Goal: Task Accomplishment & Management: Manage account settings

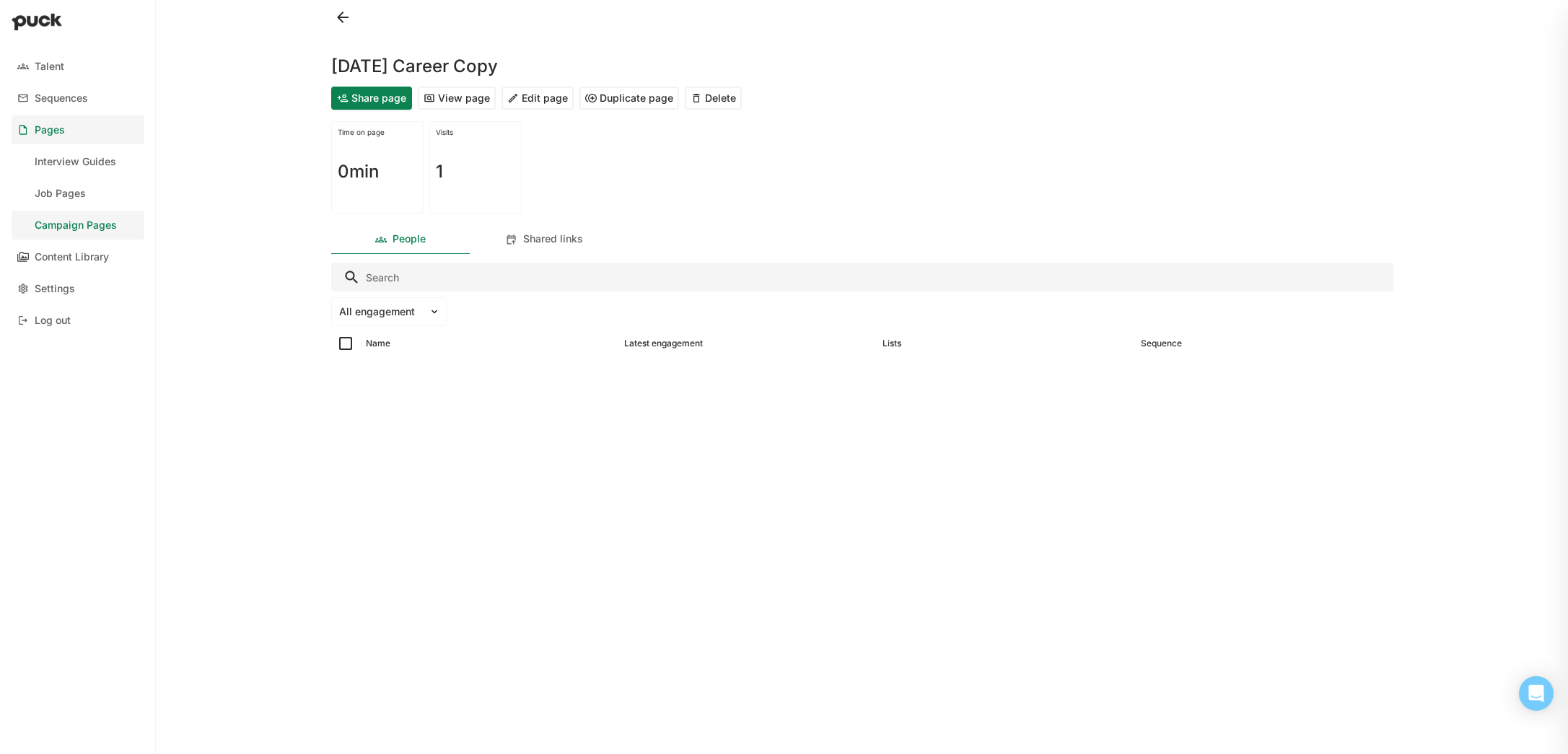
click at [94, 262] on div "Content Library" at bounding box center [71, 257] width 74 height 12
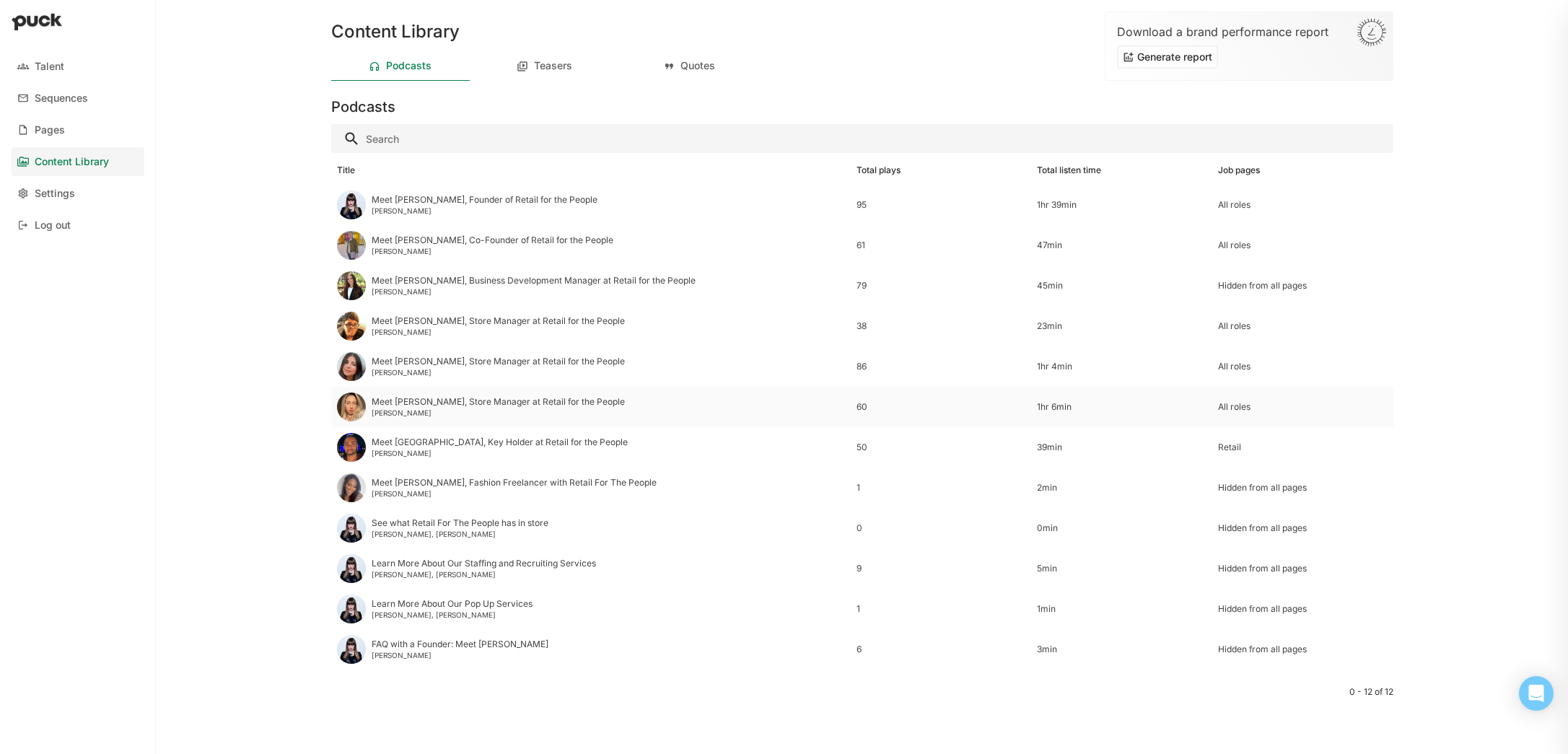
click at [401, 405] on div "Meet [PERSON_NAME], Store Manager at Retail for the People" at bounding box center [498, 402] width 253 height 10
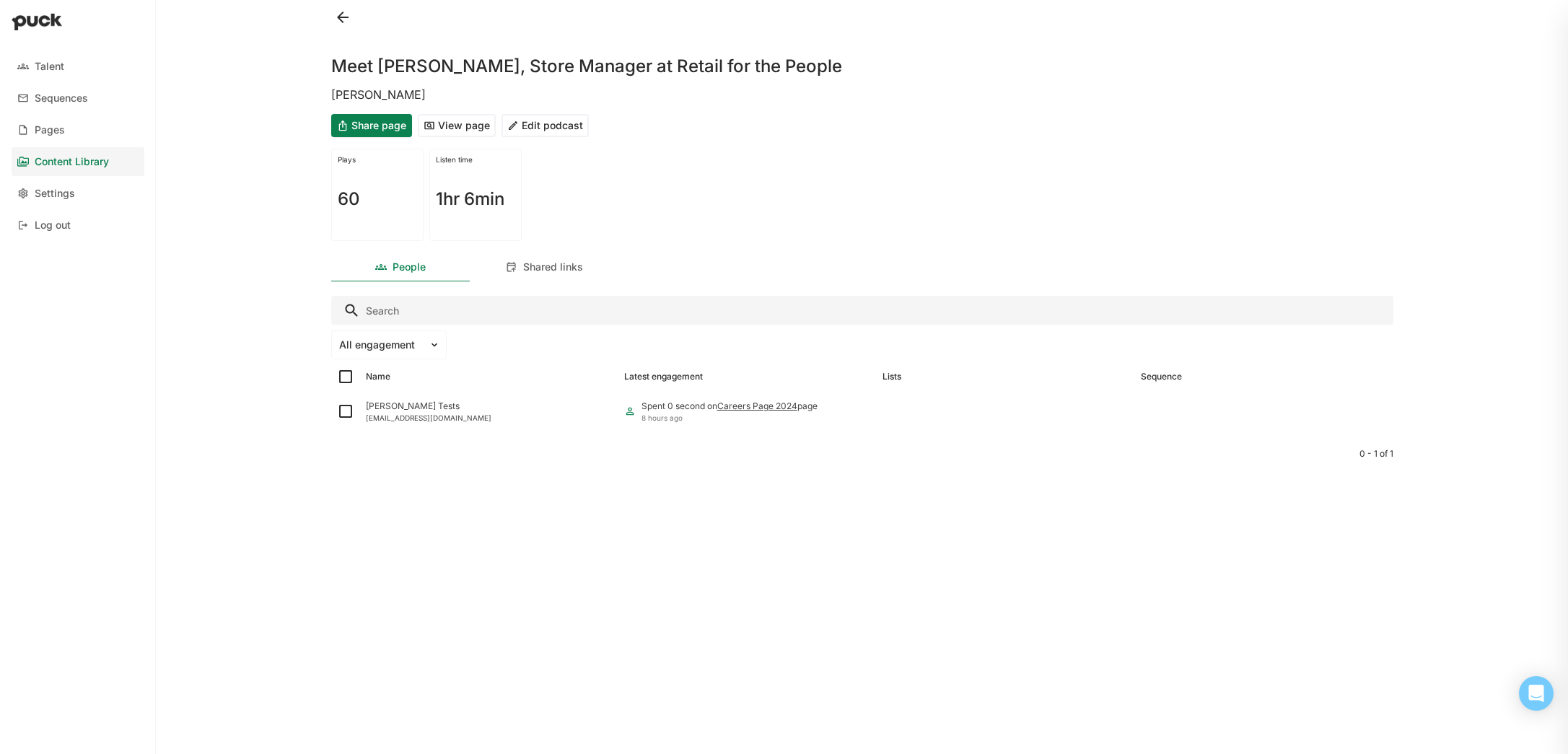
click at [566, 123] on button "Edit podcast" at bounding box center [544, 125] width 87 height 23
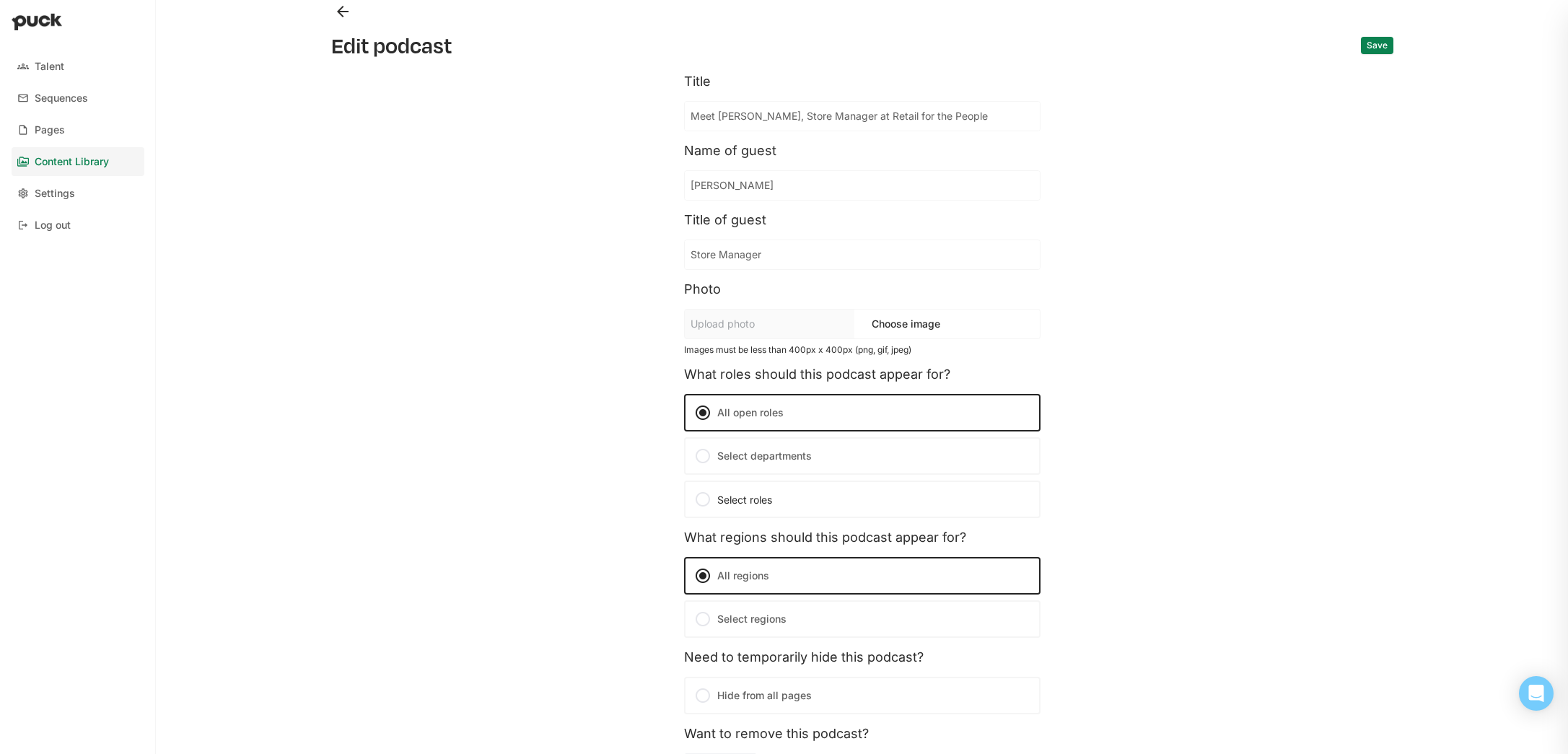
click at [749, 180] on input "[PERSON_NAME]" at bounding box center [862, 186] width 355 height 29
type input "[PERSON_NAME]"
click at [1385, 44] on button "Save" at bounding box center [1377, 45] width 32 height 17
click at [347, 16] on button "Back" at bounding box center [343, 11] width 23 height 23
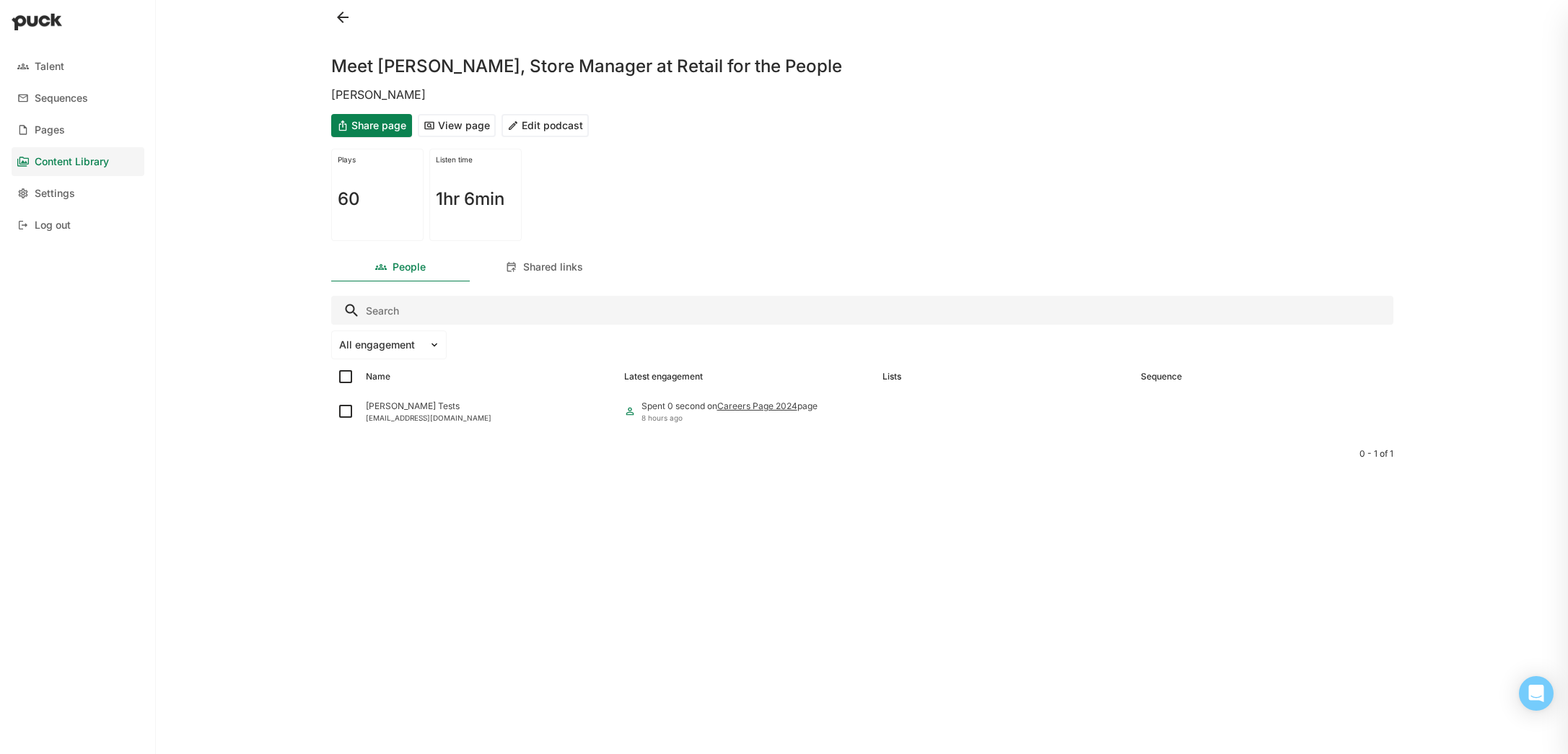
click at [347, 16] on button at bounding box center [343, 17] width 23 height 23
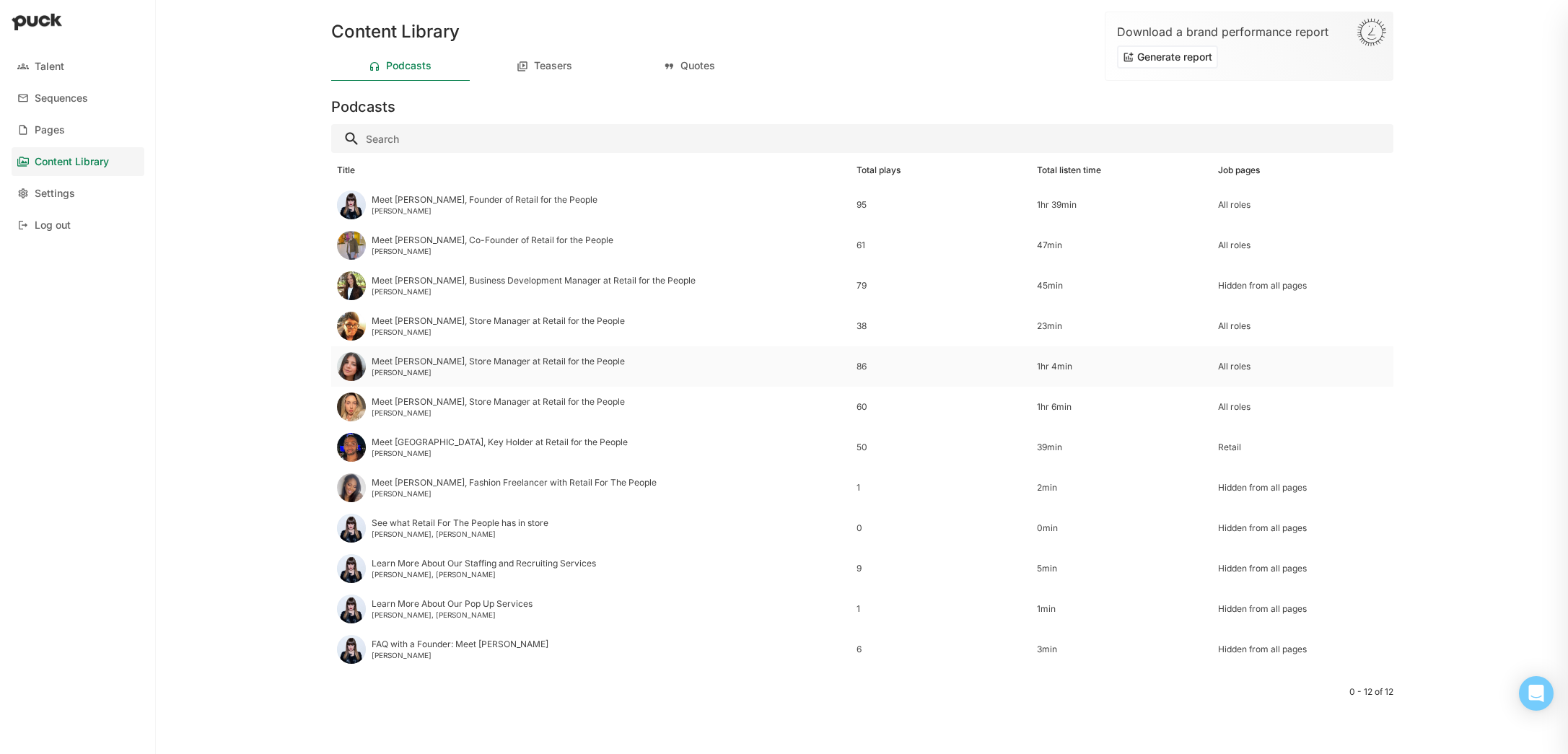
click at [558, 372] on div "[PERSON_NAME]" at bounding box center [498, 372] width 253 height 9
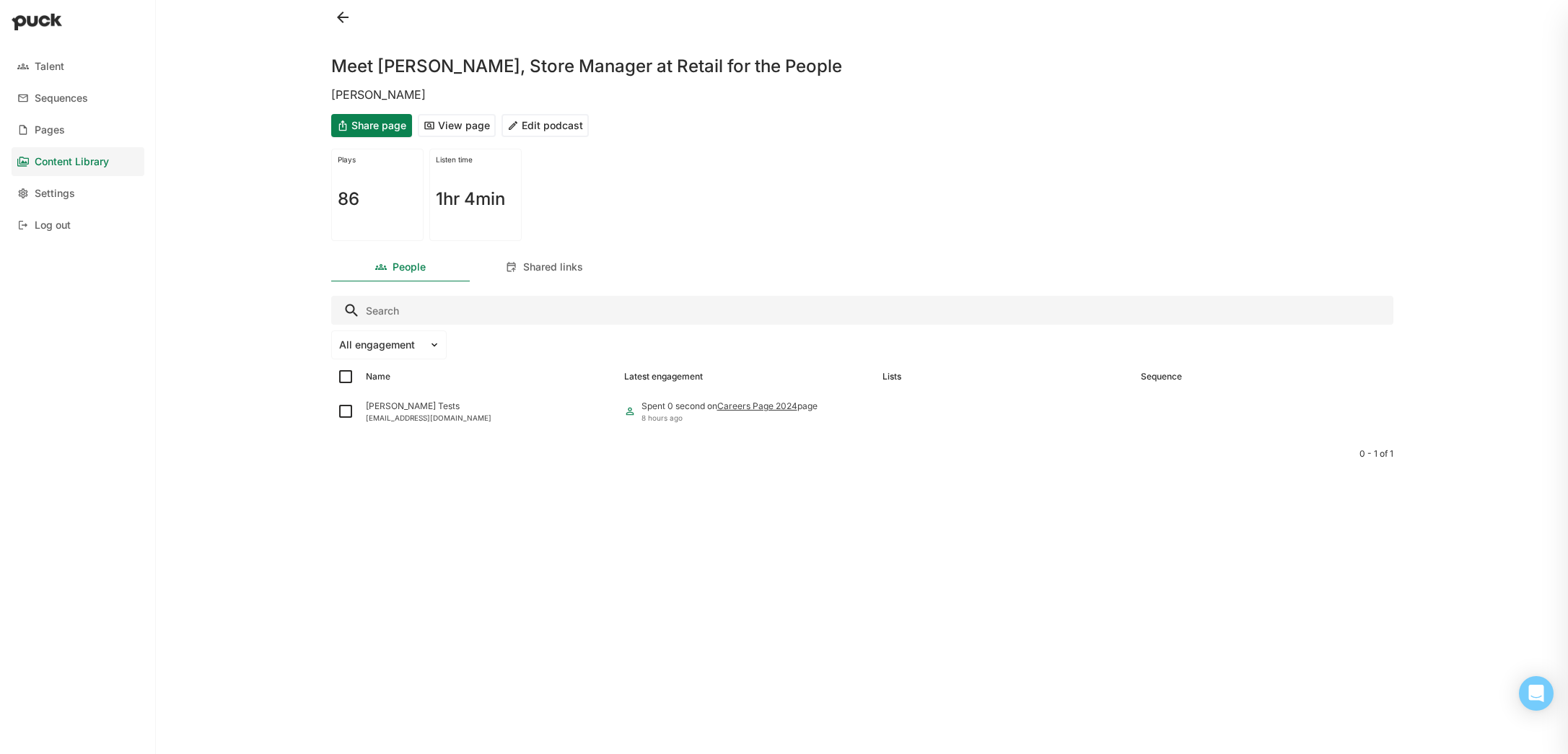
click at [553, 132] on button "Edit podcast" at bounding box center [544, 125] width 87 height 23
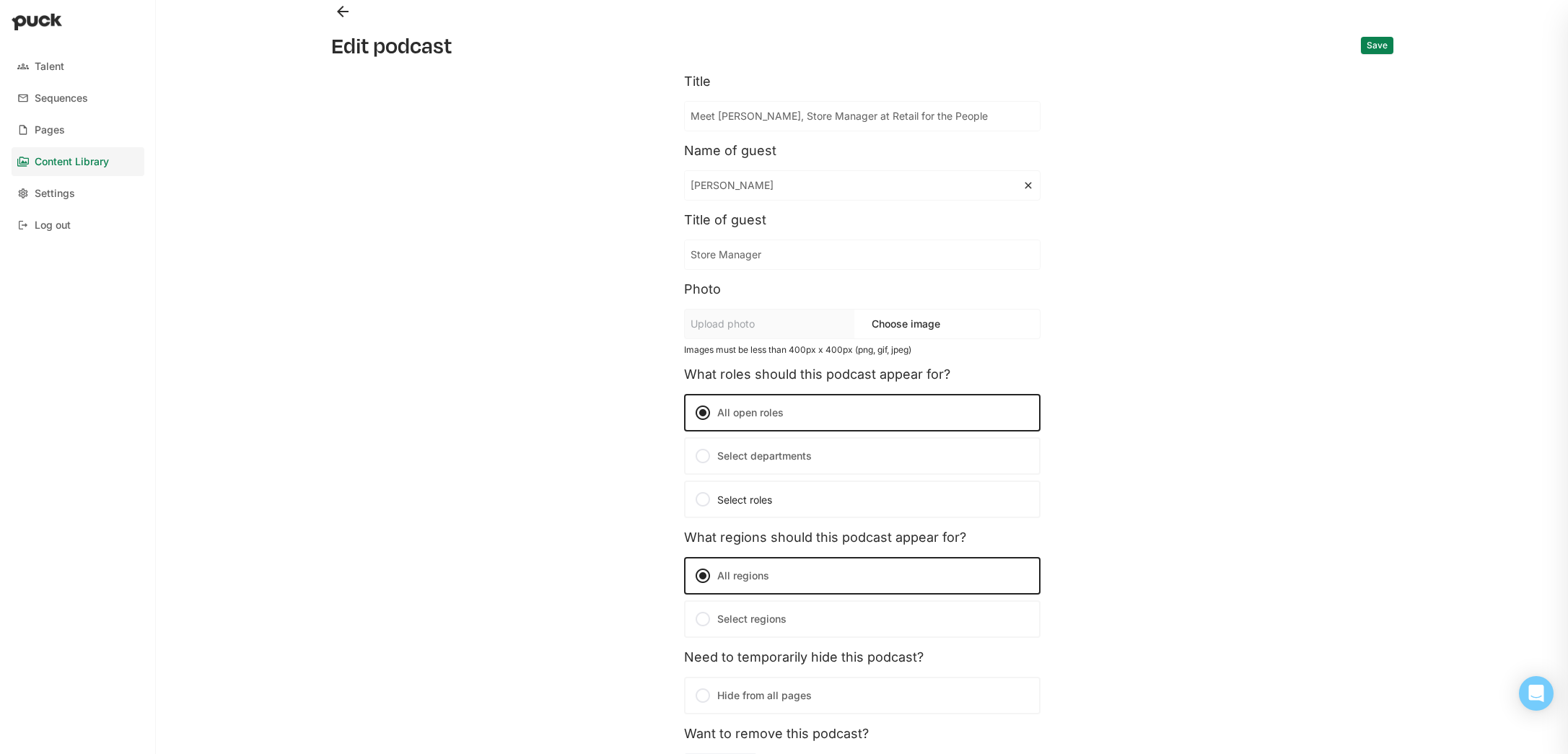
click at [779, 183] on input "[PERSON_NAME]" at bounding box center [854, 186] width 338 height 29
type input "[PERSON_NAME]"
click at [1385, 49] on button "Save" at bounding box center [1377, 45] width 32 height 17
click at [342, 12] on button "Back" at bounding box center [343, 11] width 23 height 23
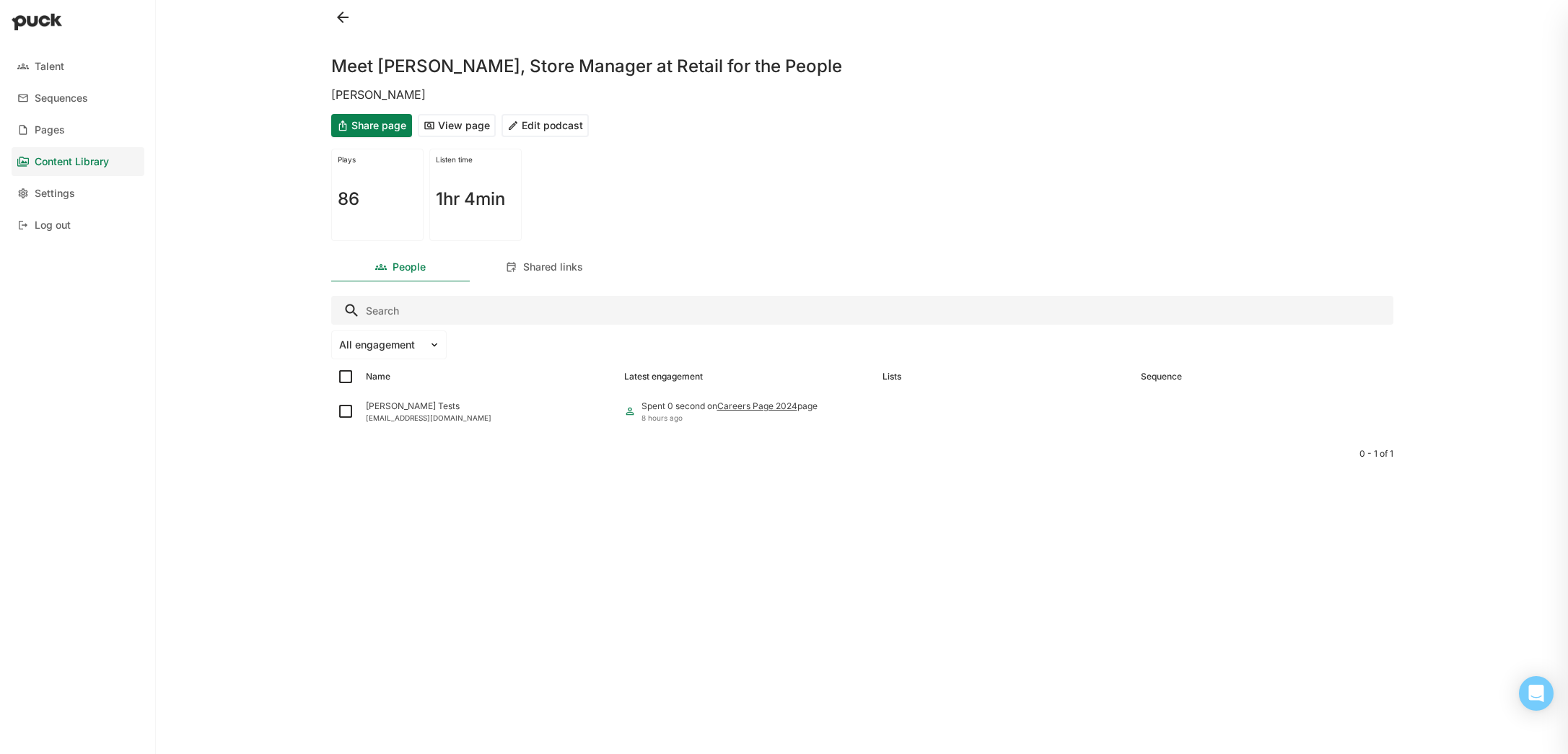
click at [337, 18] on button at bounding box center [343, 17] width 23 height 23
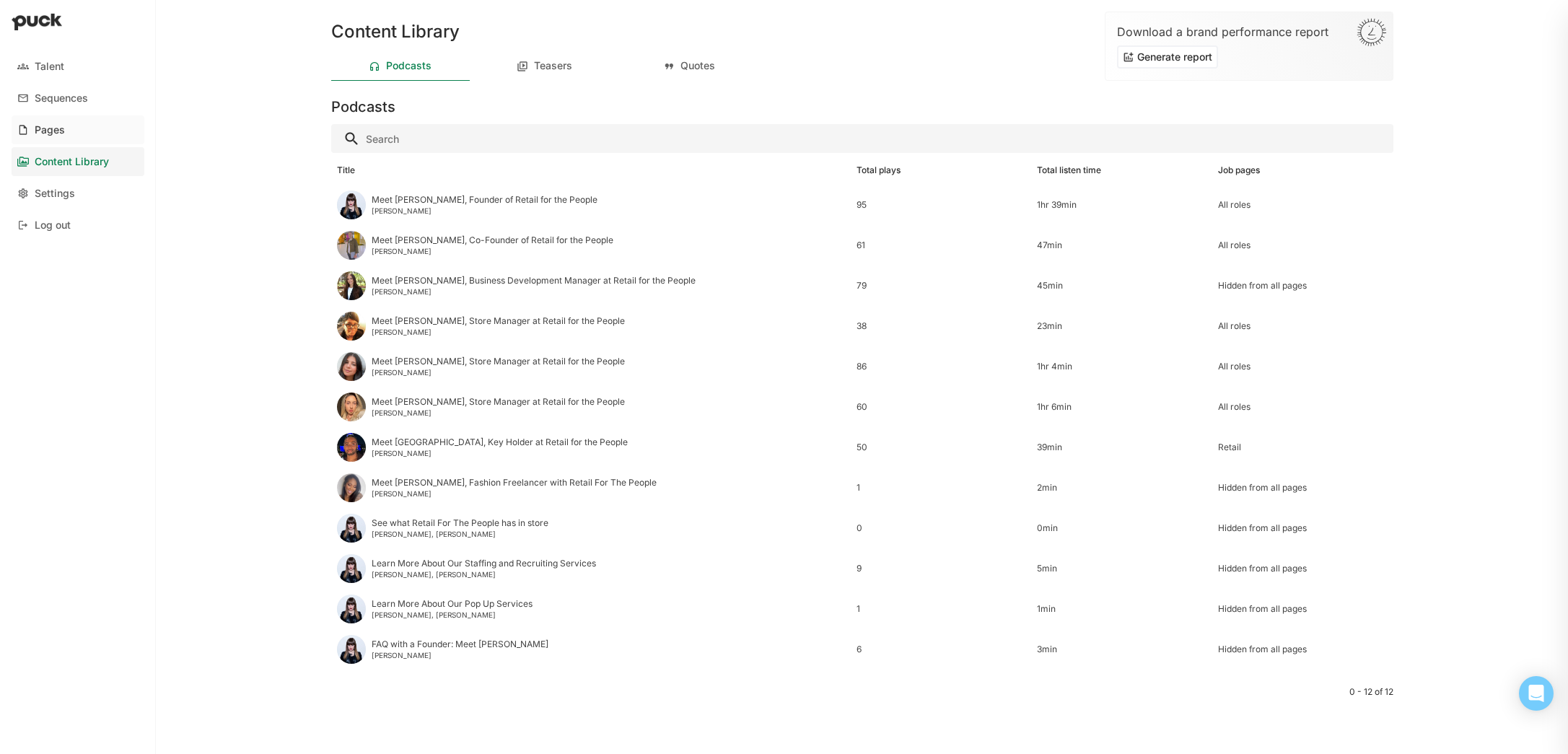
click at [62, 134] on div "Pages" at bounding box center [50, 130] width 30 height 12
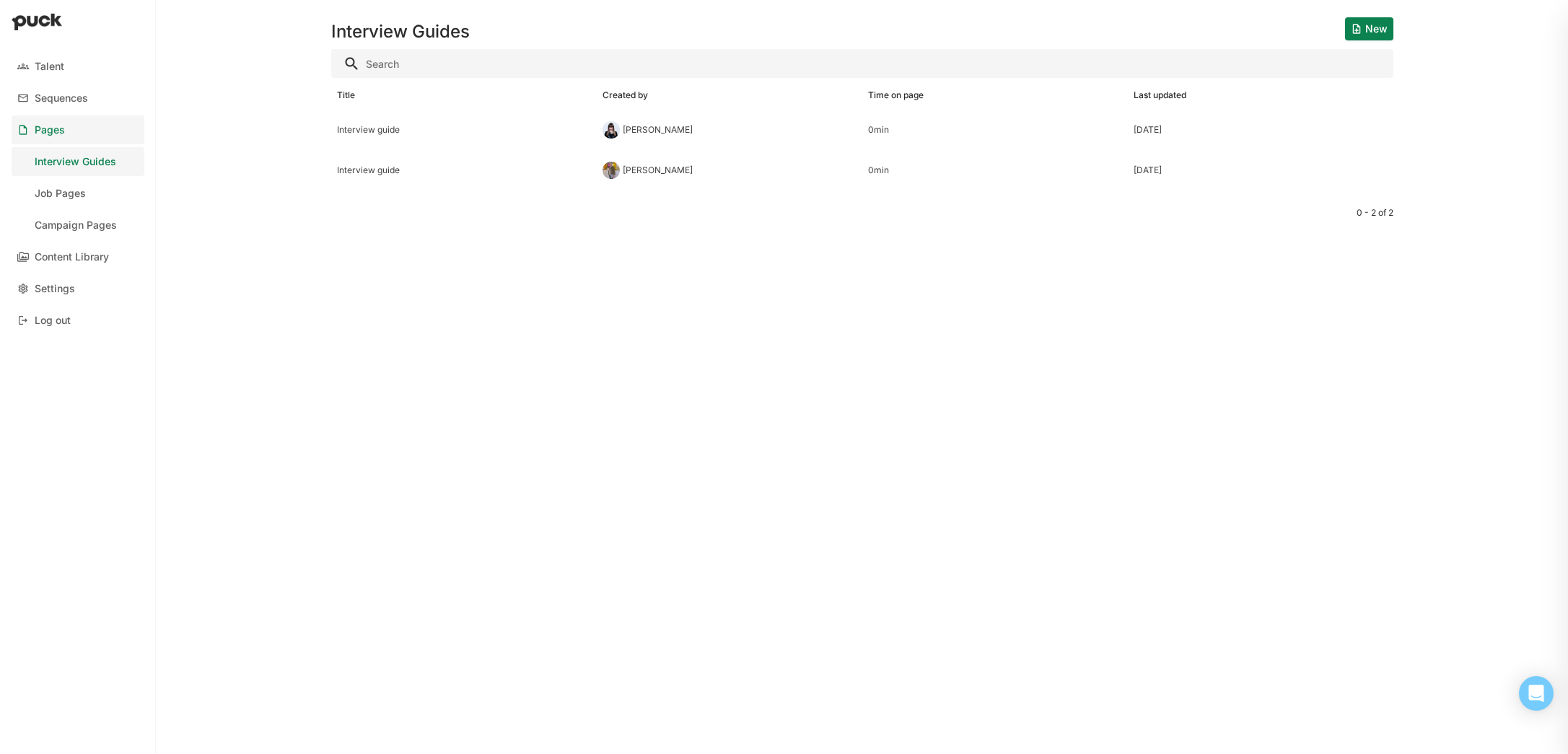
click at [71, 132] on link "Pages" at bounding box center [77, 130] width 132 height 29
click at [91, 193] on link "Job Pages" at bounding box center [77, 193] width 132 height 29
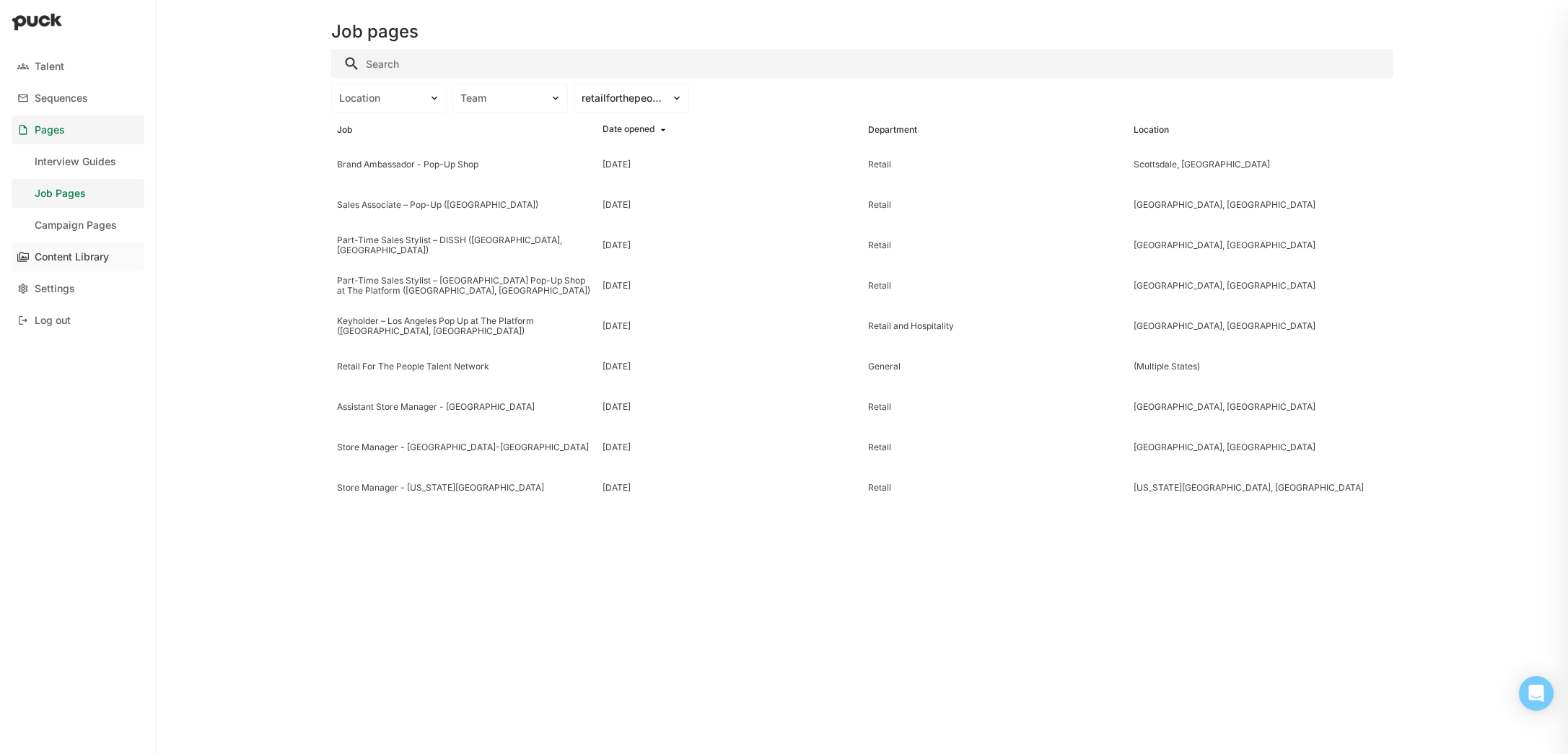
click at [92, 258] on div "Content Library" at bounding box center [71, 257] width 74 height 12
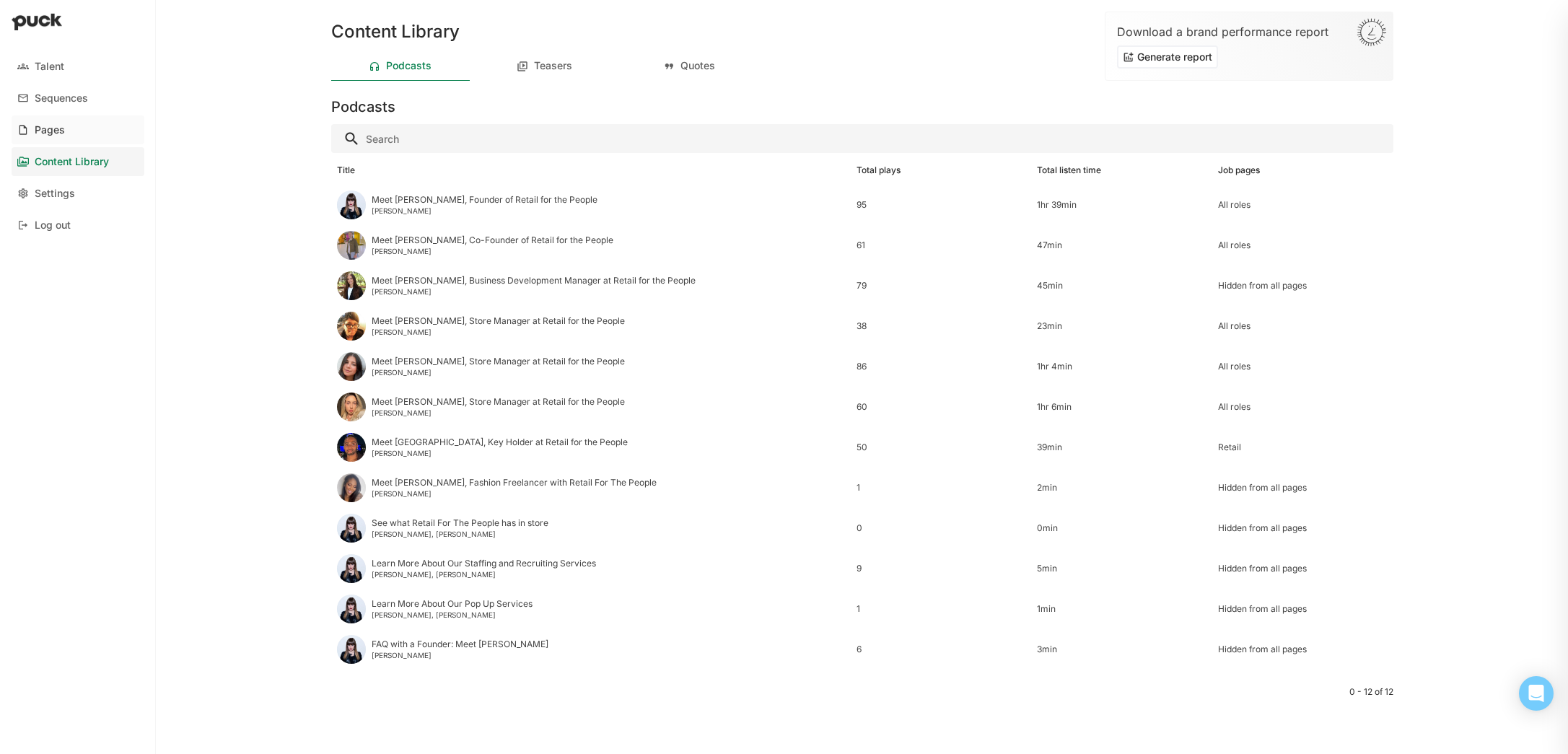
click at [71, 122] on link "Pages" at bounding box center [77, 130] width 132 height 29
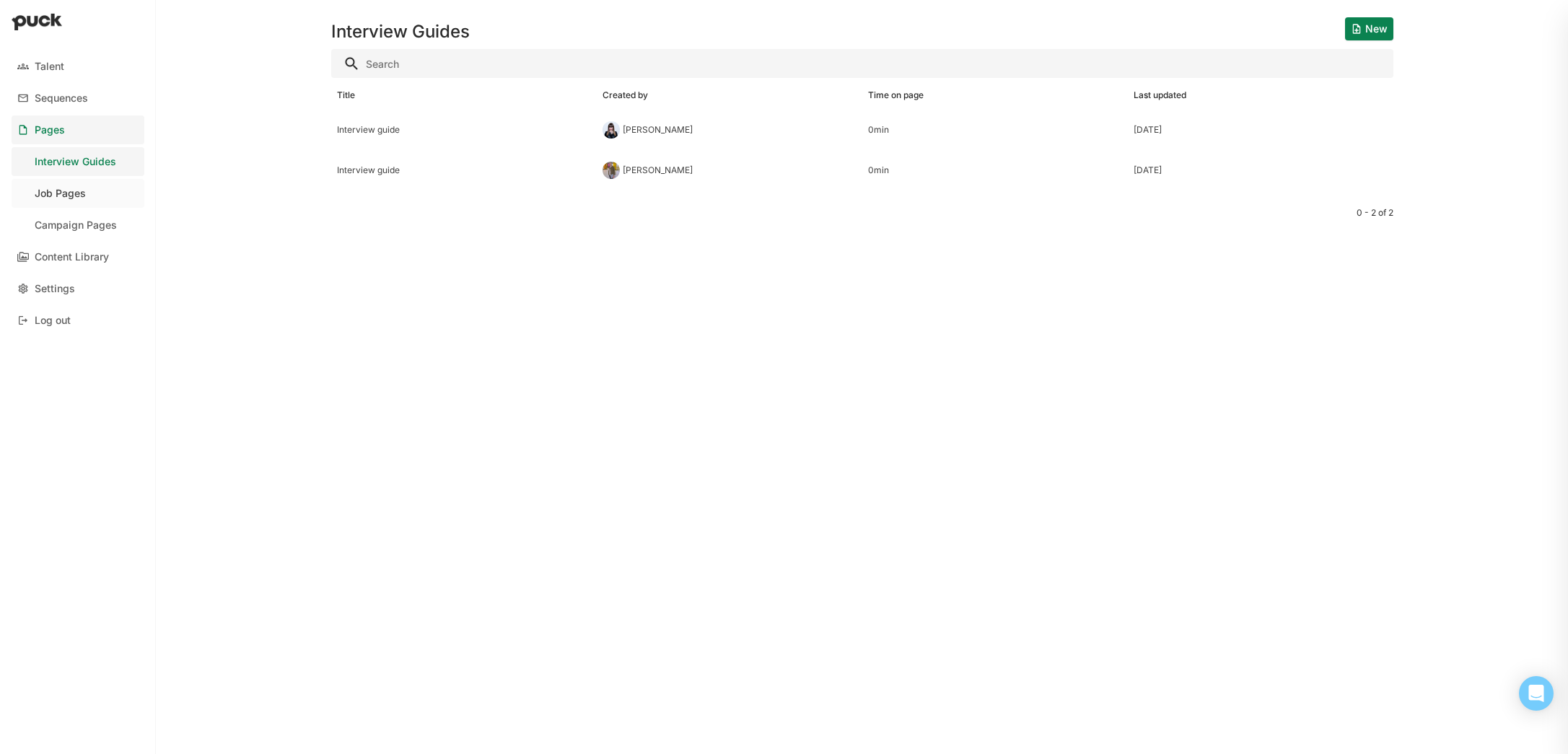
click at [74, 198] on div "Job Pages" at bounding box center [60, 193] width 51 height 12
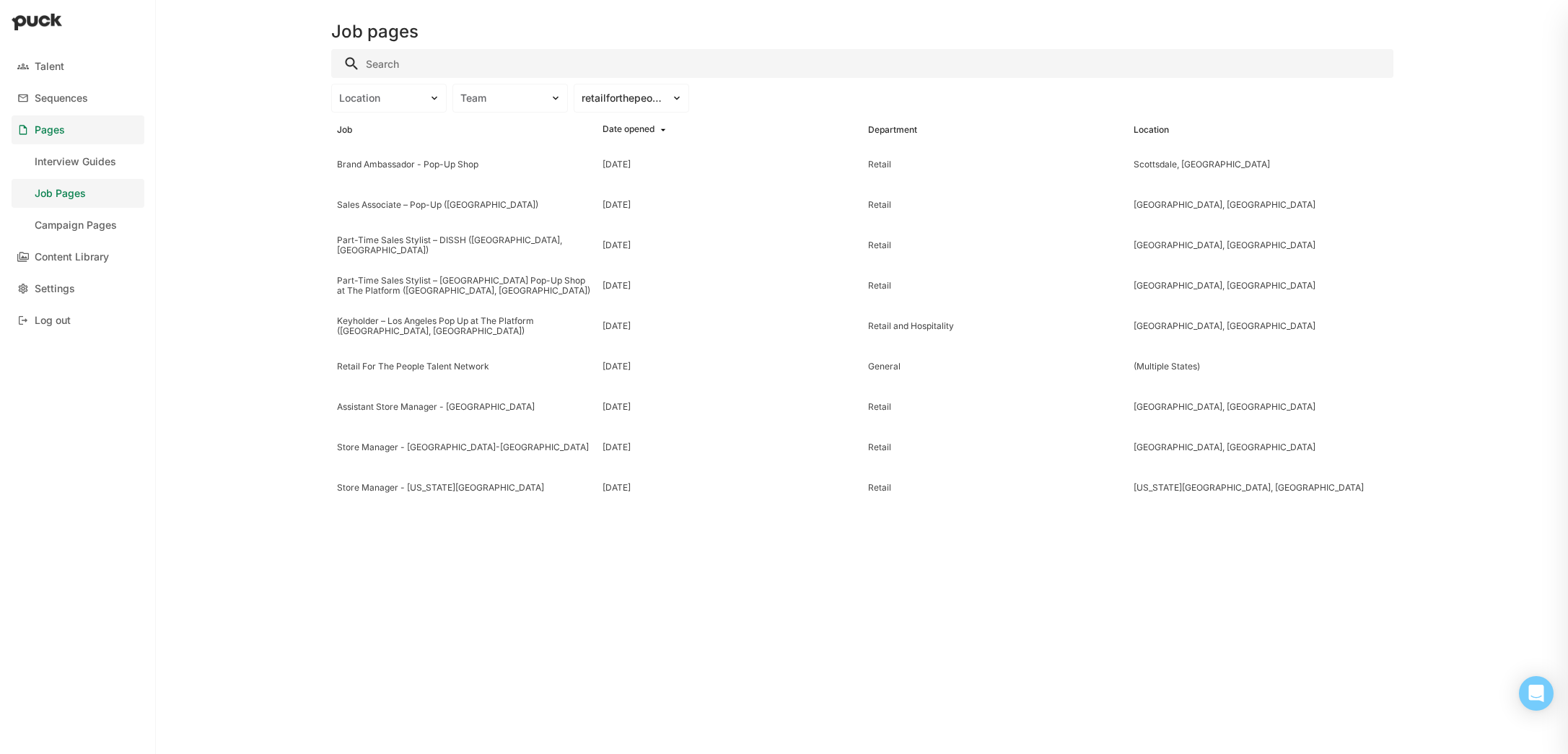
click at [82, 131] on link "Pages" at bounding box center [77, 130] width 132 height 29
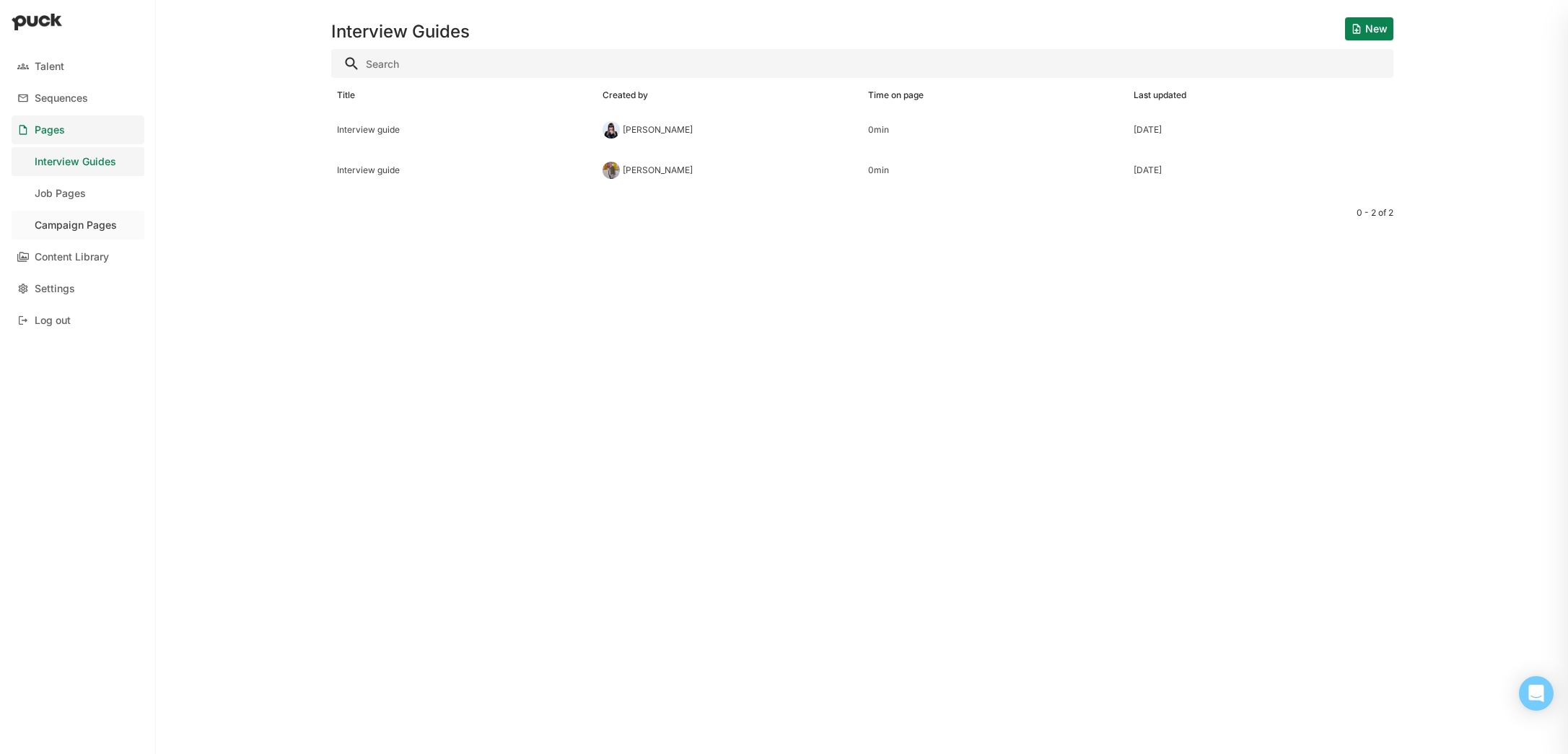
click at [96, 233] on link "Campaign Pages" at bounding box center [77, 225] width 132 height 29
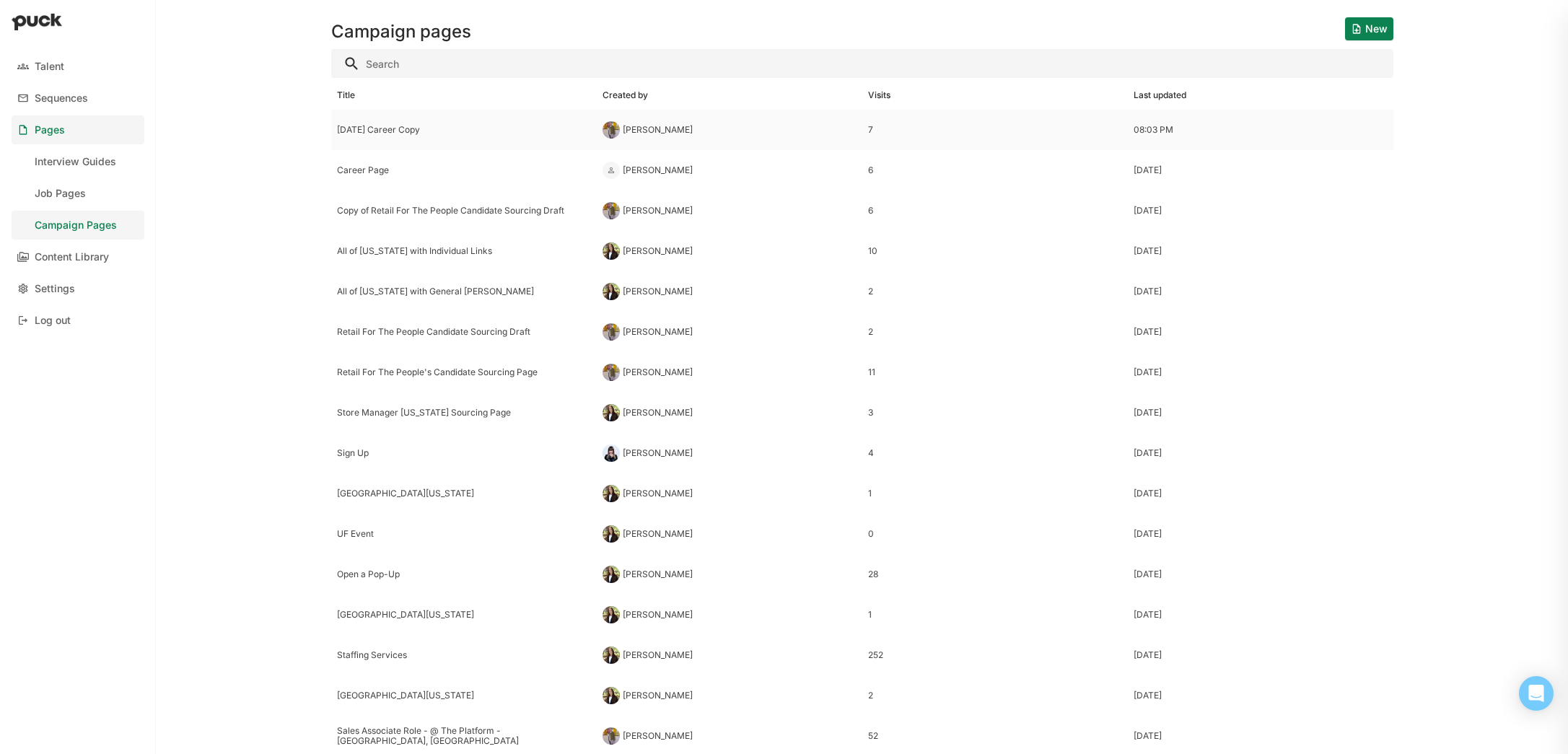
click at [405, 130] on div "[DATE] Career Copy" at bounding box center [464, 130] width 254 height 10
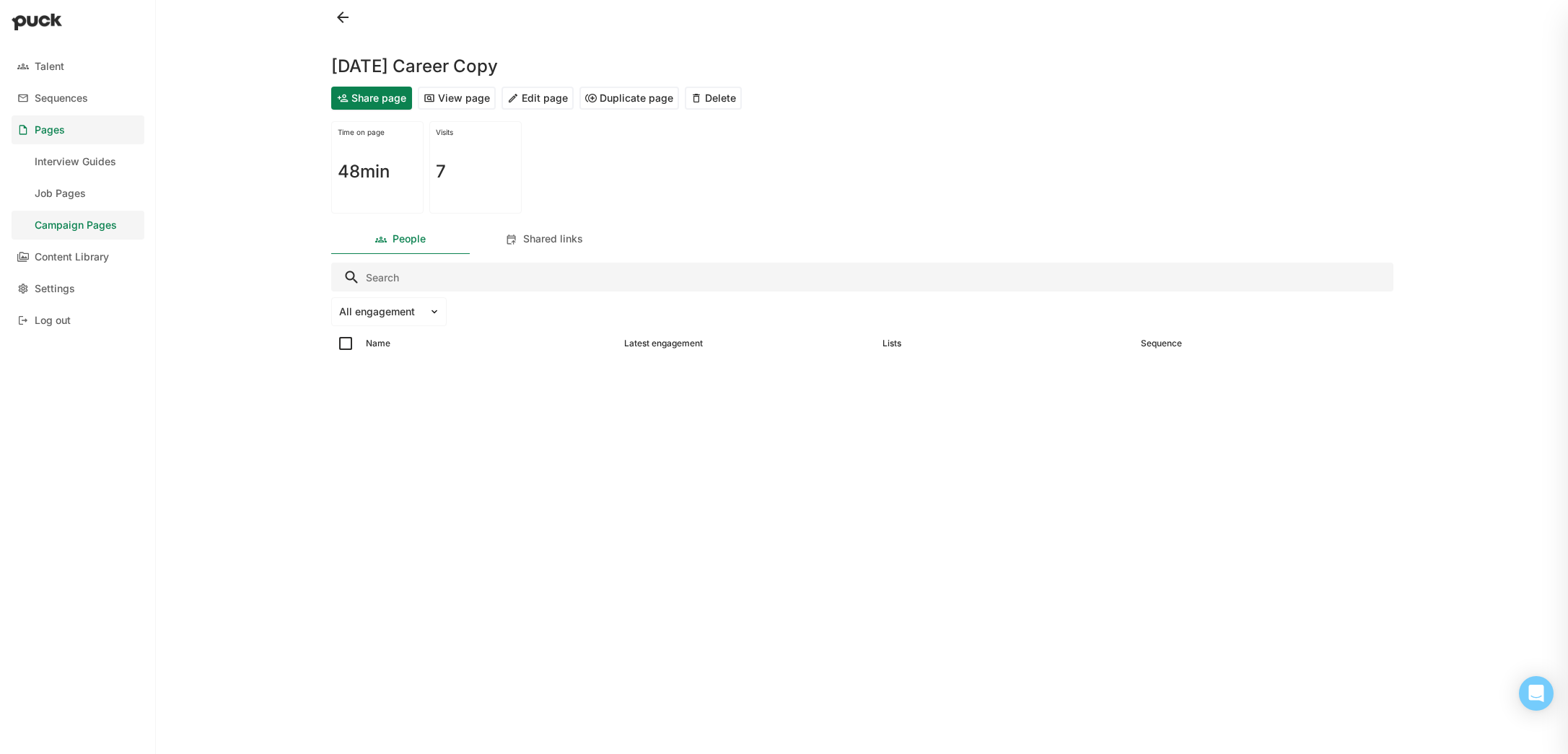
click at [537, 102] on button "Edit page" at bounding box center [537, 98] width 72 height 23
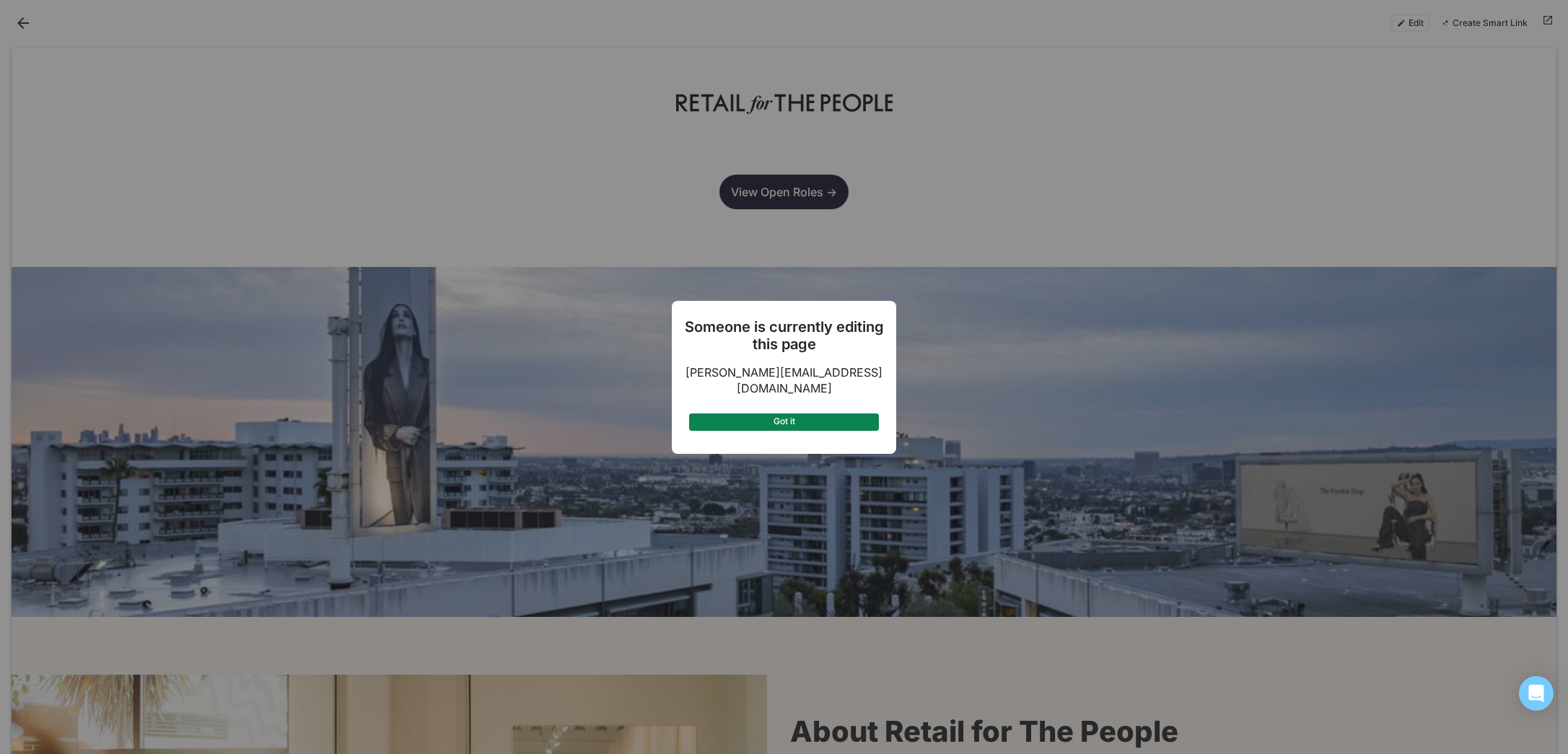
click at [819, 414] on button "Got it" at bounding box center [784, 422] width 190 height 17
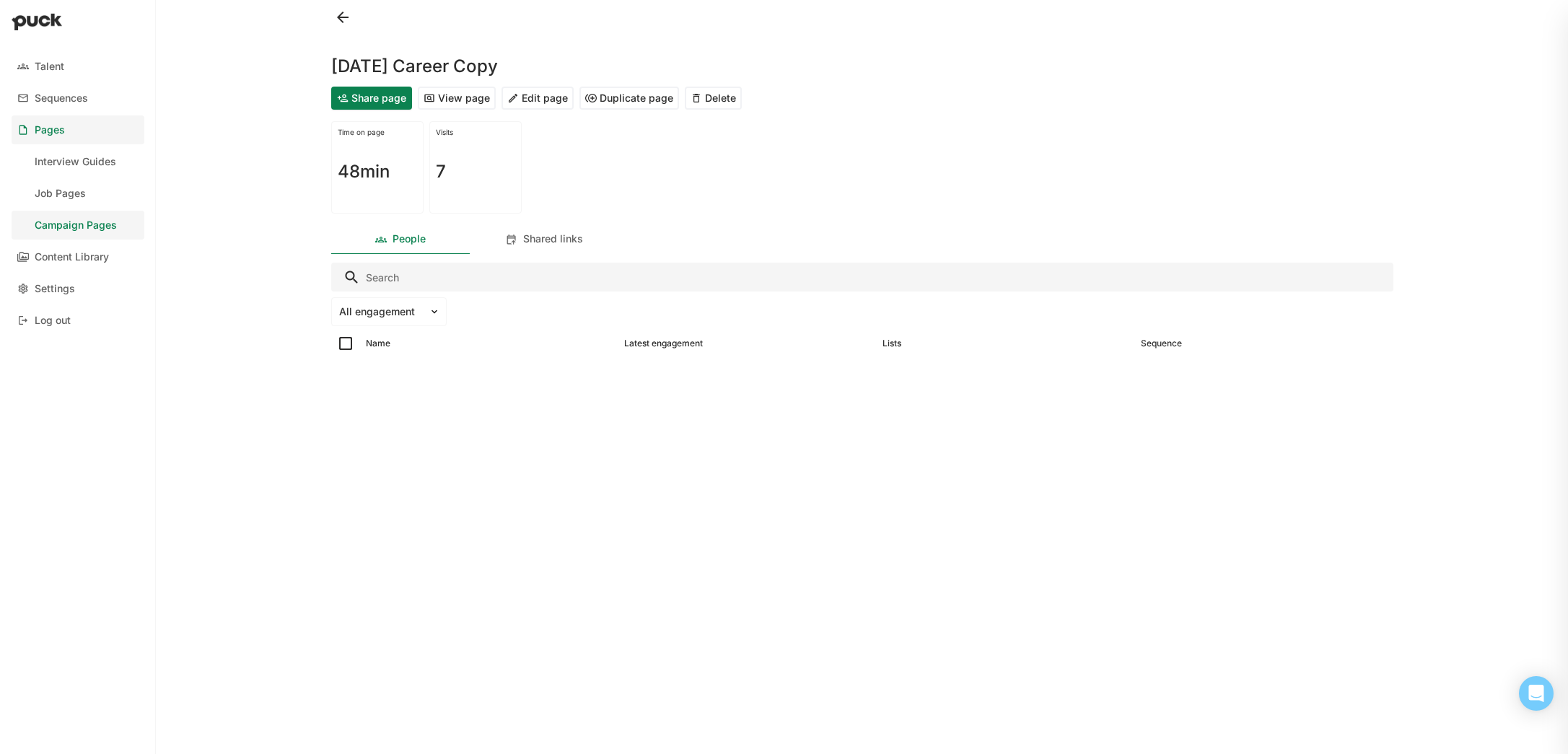
click at [552, 97] on button "Edit page" at bounding box center [537, 98] width 72 height 23
click at [539, 98] on button "Edit page" at bounding box center [537, 98] width 72 height 23
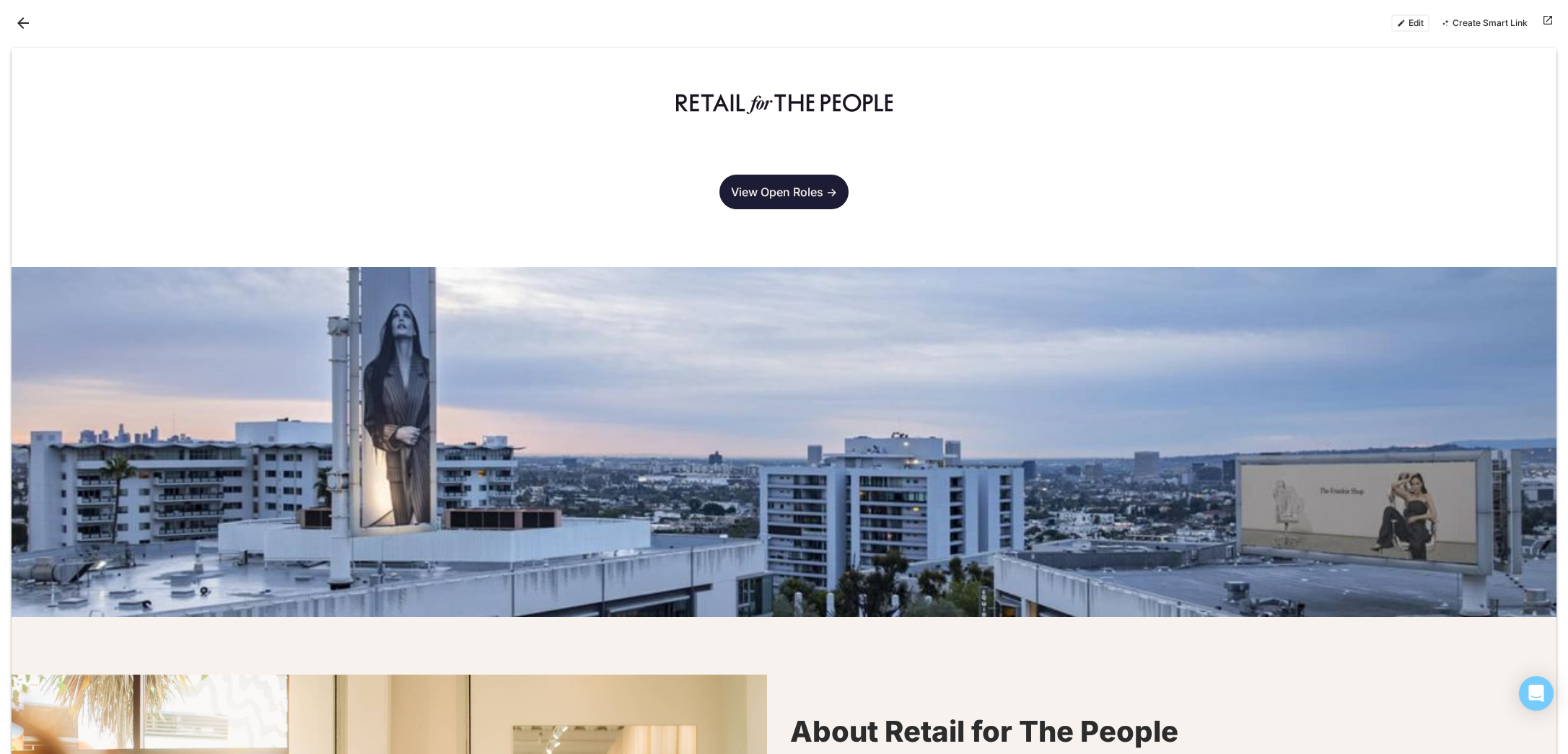
click at [1406, 22] on button "Edit" at bounding box center [1410, 23] width 38 height 17
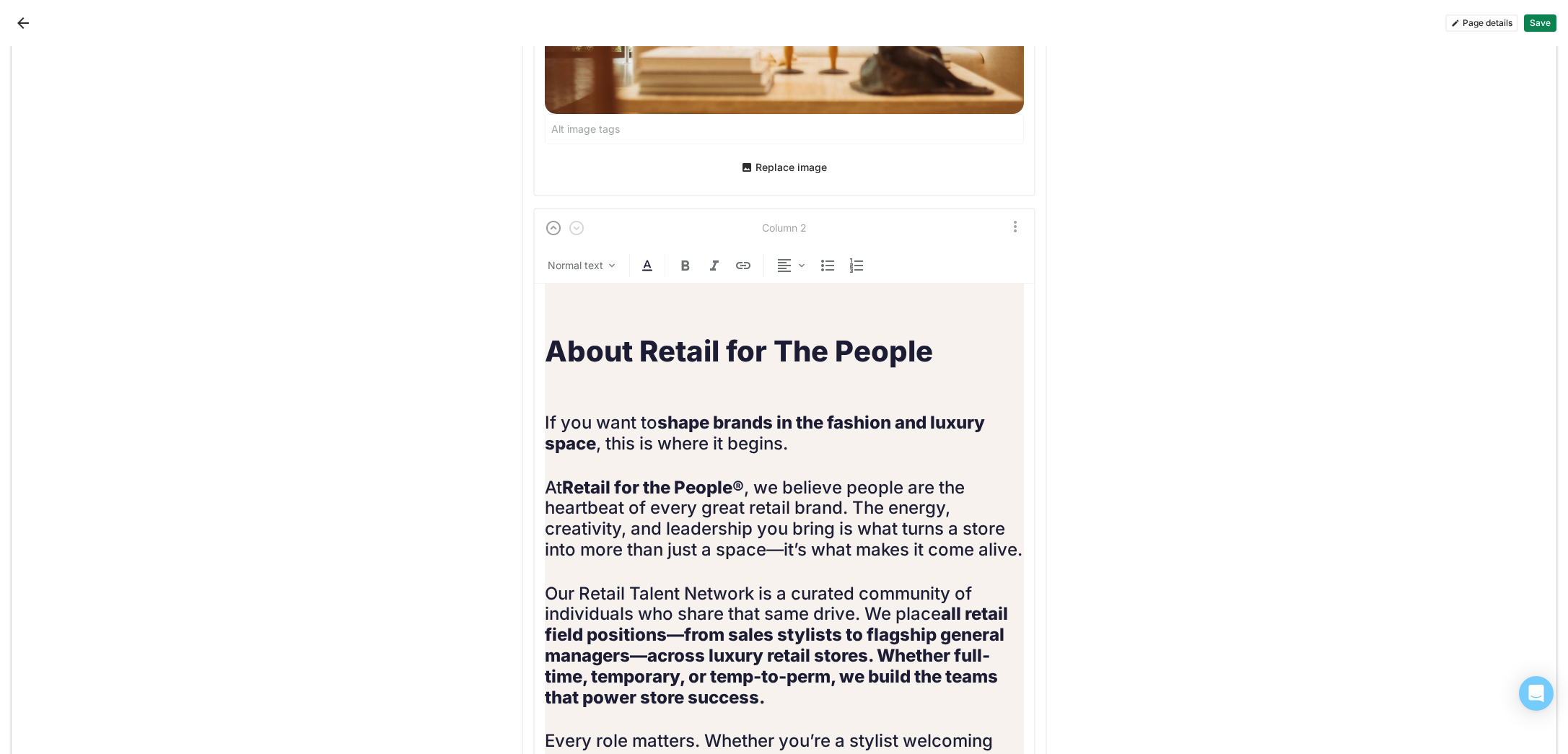
scroll to position [1260, 0]
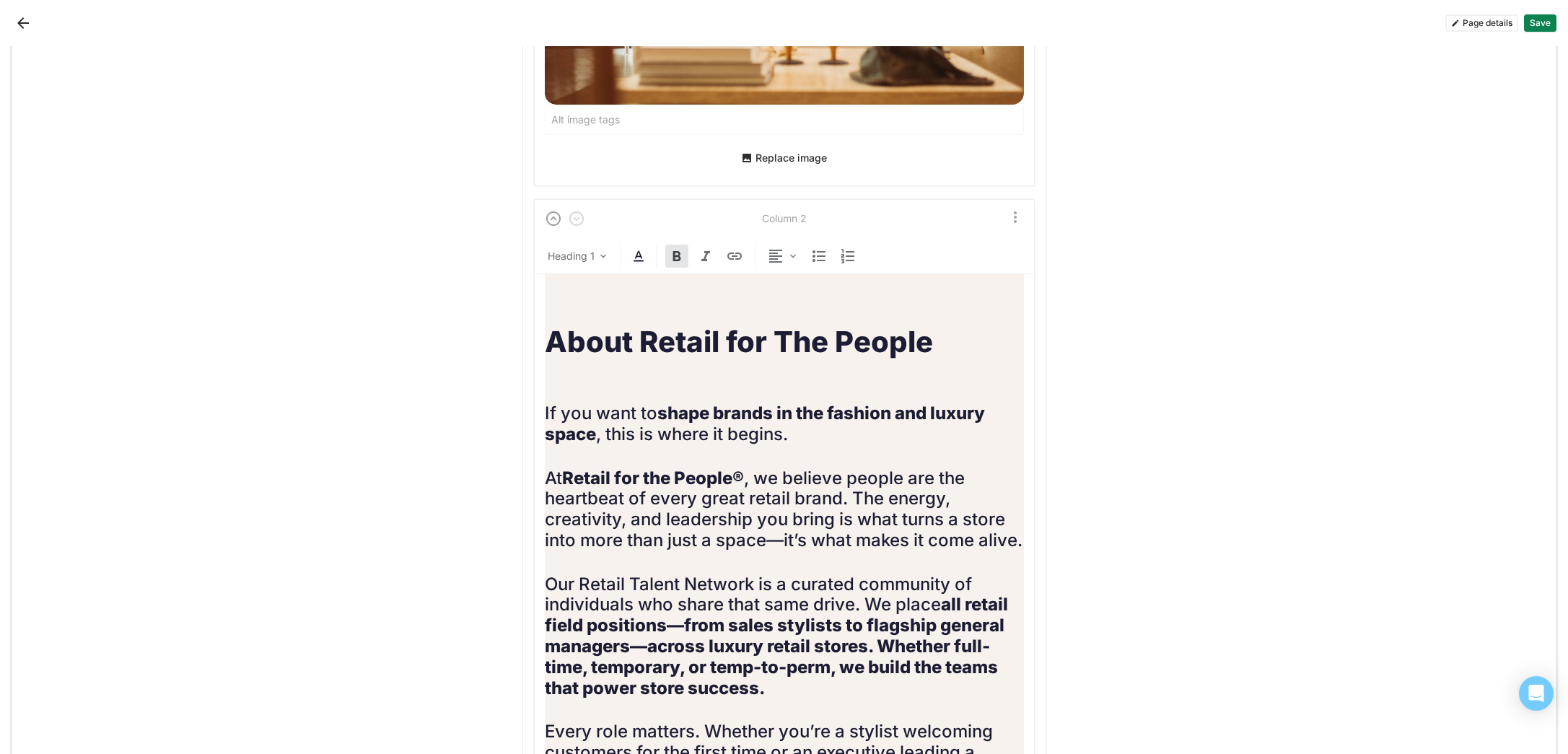
click at [738, 338] on strong "About Retail for The People" at bounding box center [739, 342] width 388 height 36
click at [623, 477] on strong "Retail for the People®" at bounding box center [653, 479] width 182 height 21
click at [654, 478] on strong "Retail For the People®" at bounding box center [654, 479] width 184 height 21
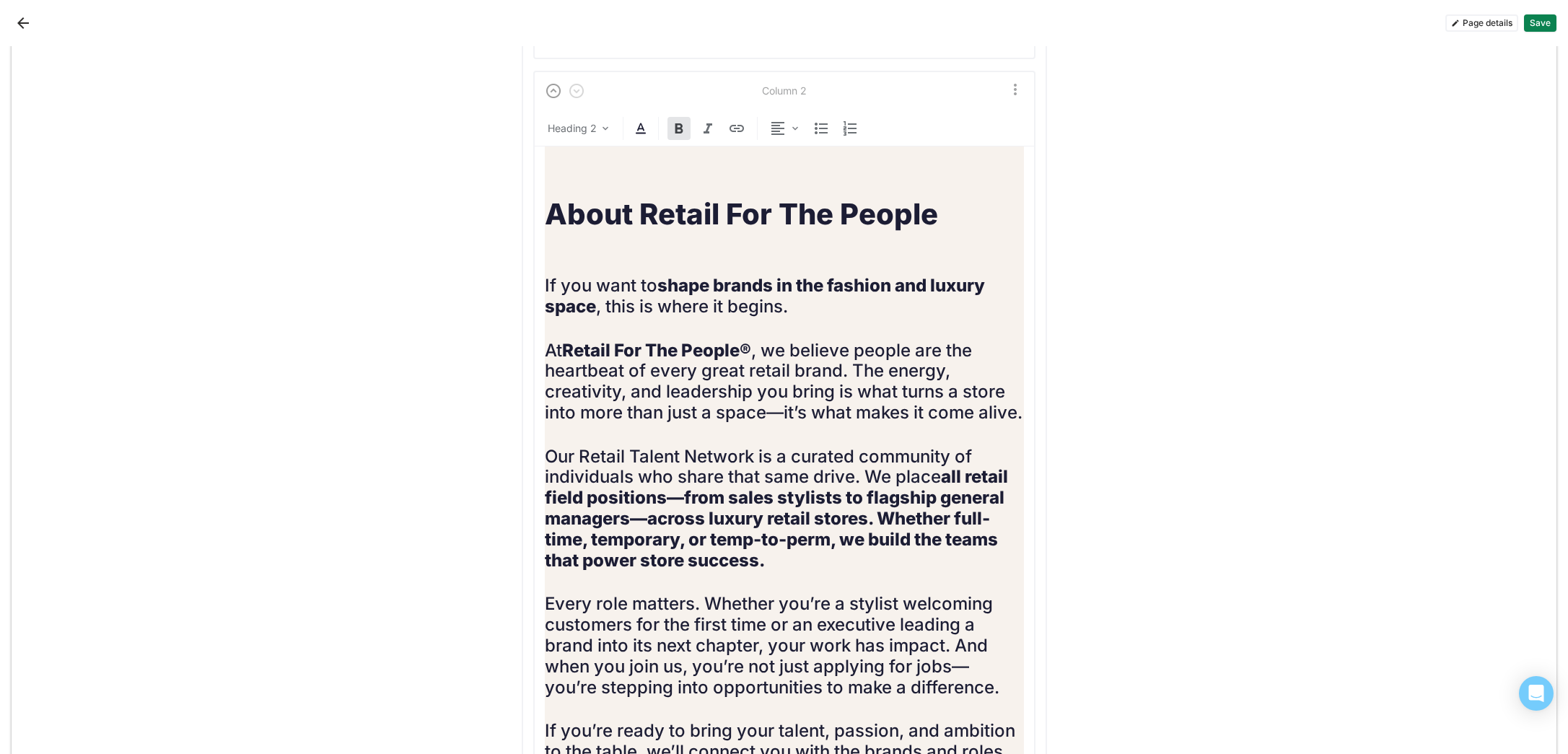
scroll to position [1391, 0]
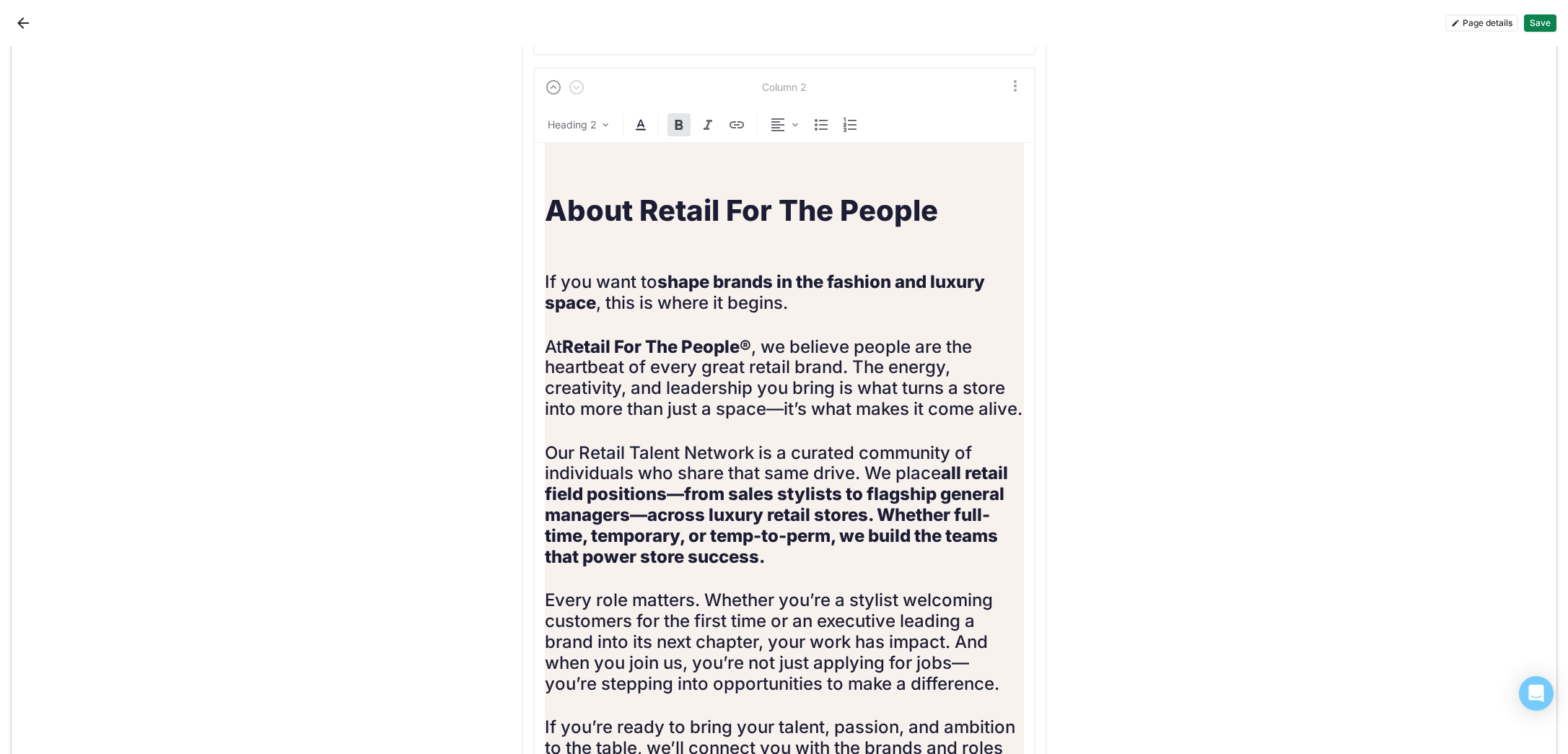
click at [763, 350] on h2 "At Retail For The People® , we believe people are the heartbeat of every great …" at bounding box center [785, 379] width 479 height 83
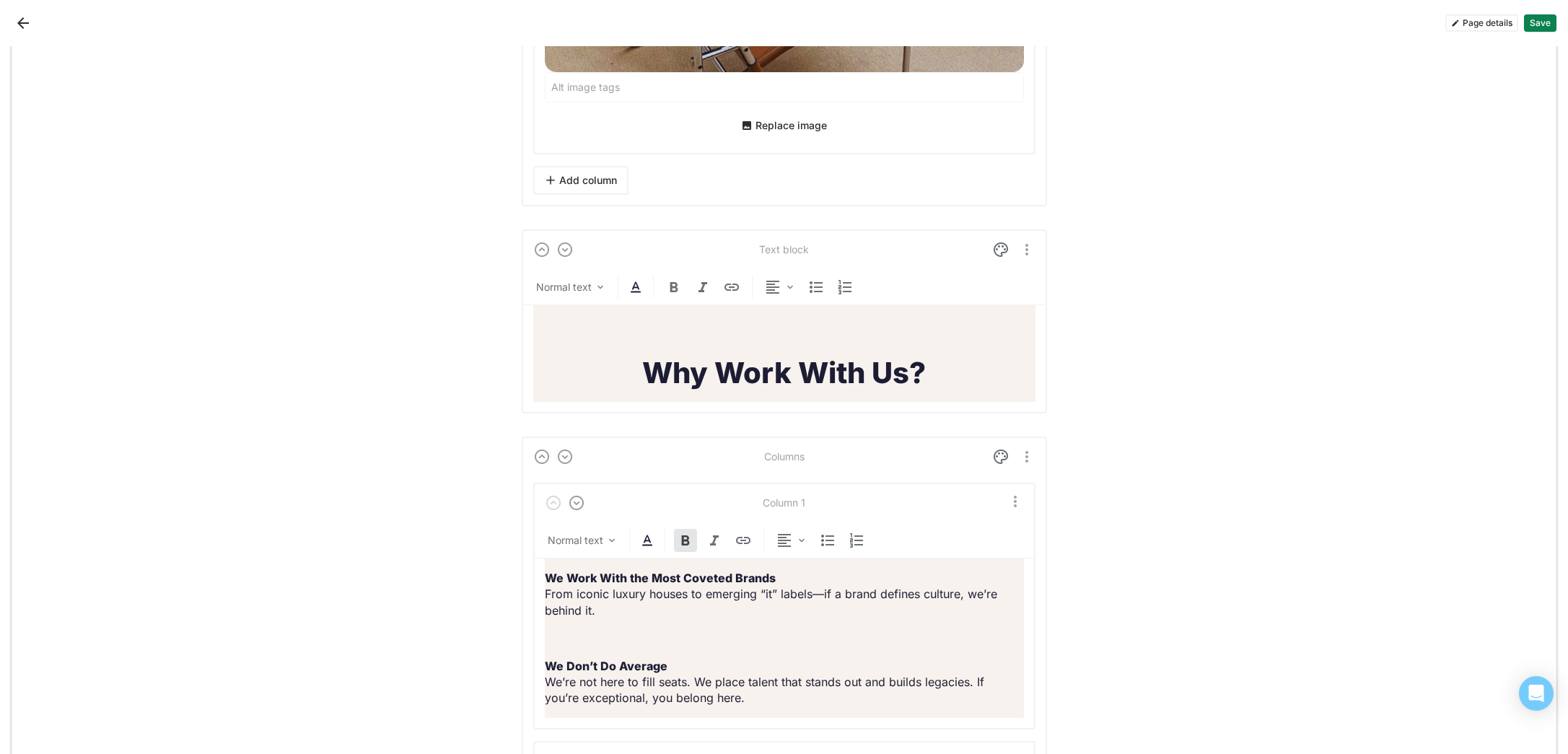
scroll to position [4293, 0]
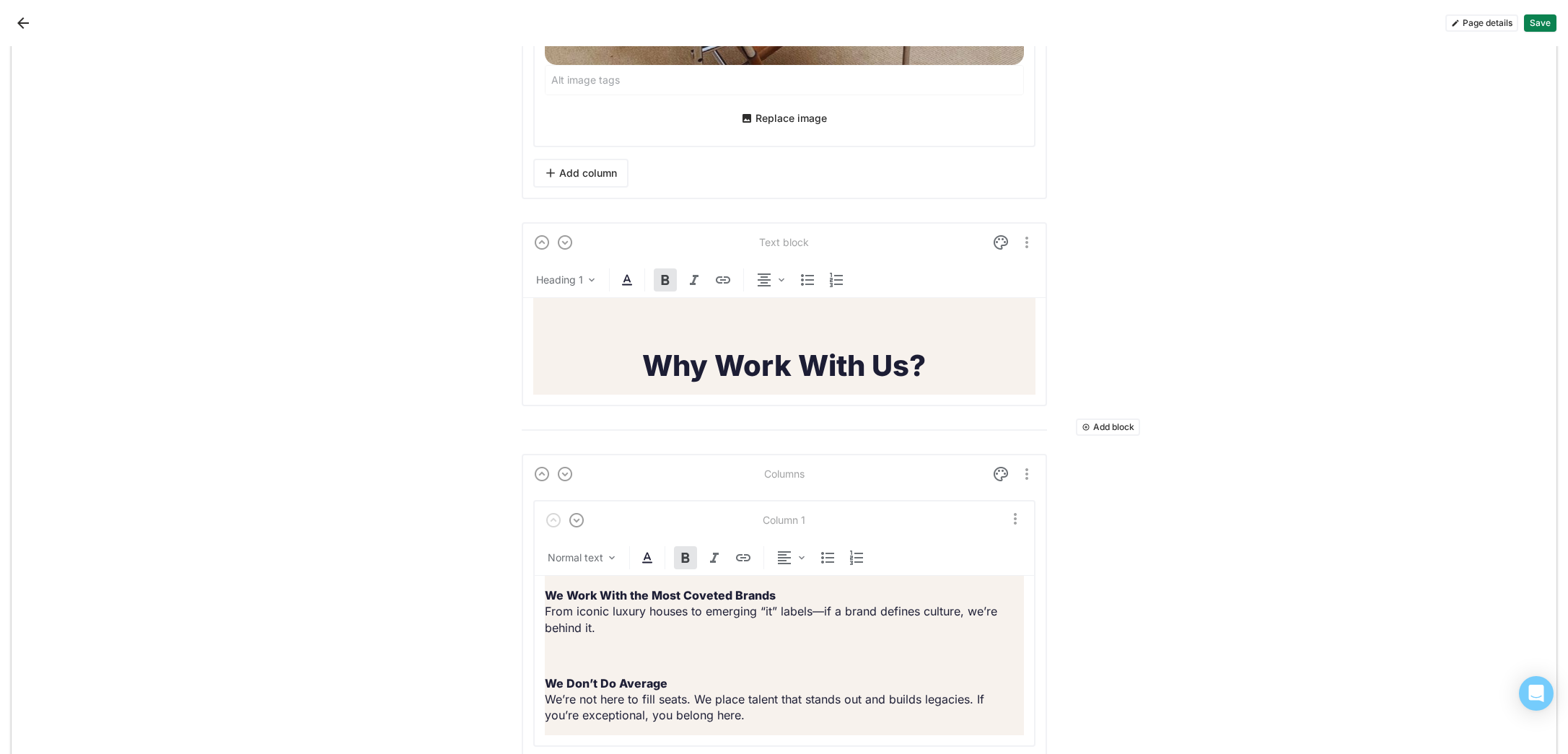
click at [933, 381] on h1 "Why Work With Us?" at bounding box center [784, 366] width 502 height 35
click at [1110, 436] on button "Add block" at bounding box center [1107, 427] width 64 height 17
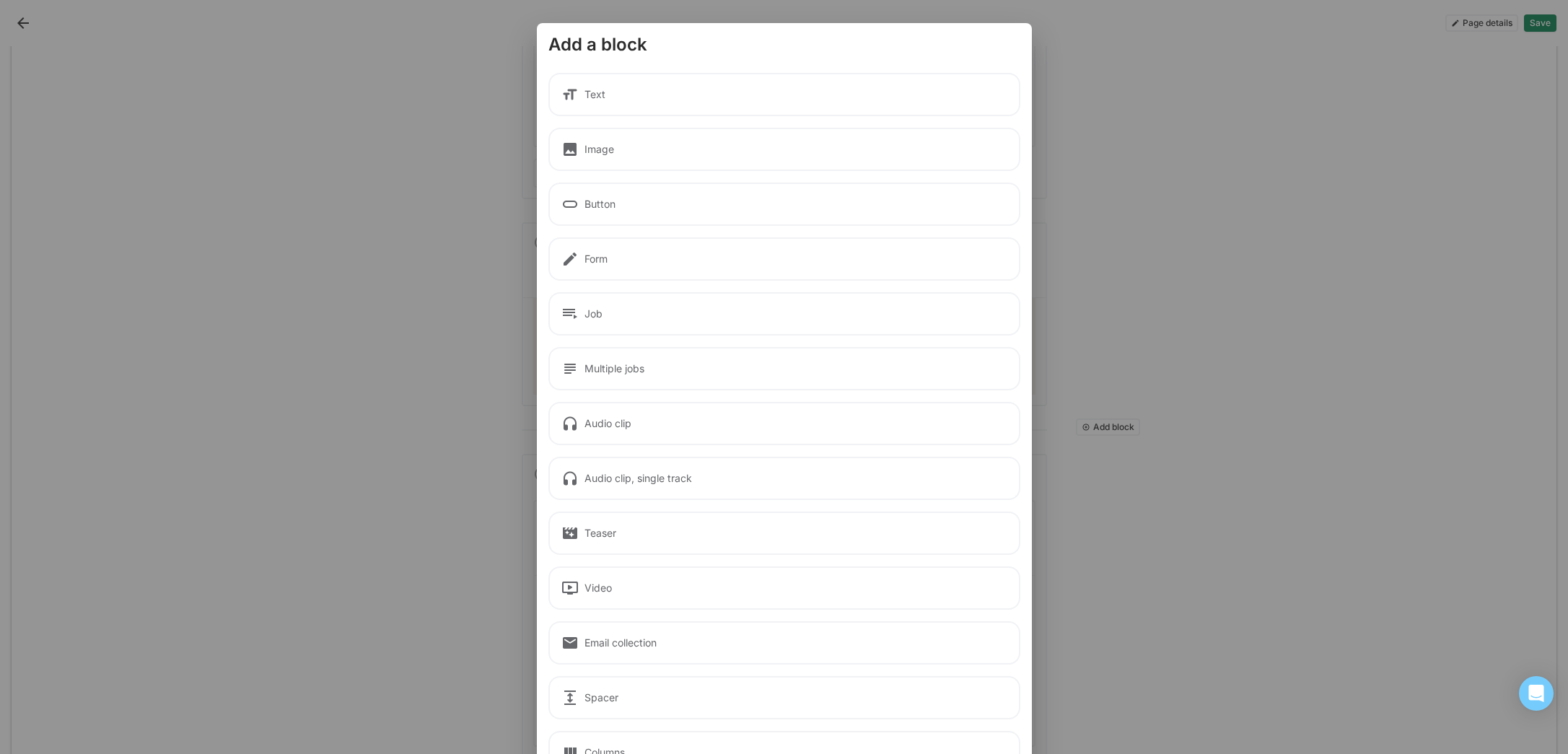
click at [770, 704] on div "Spacer" at bounding box center [784, 697] width 472 height 43
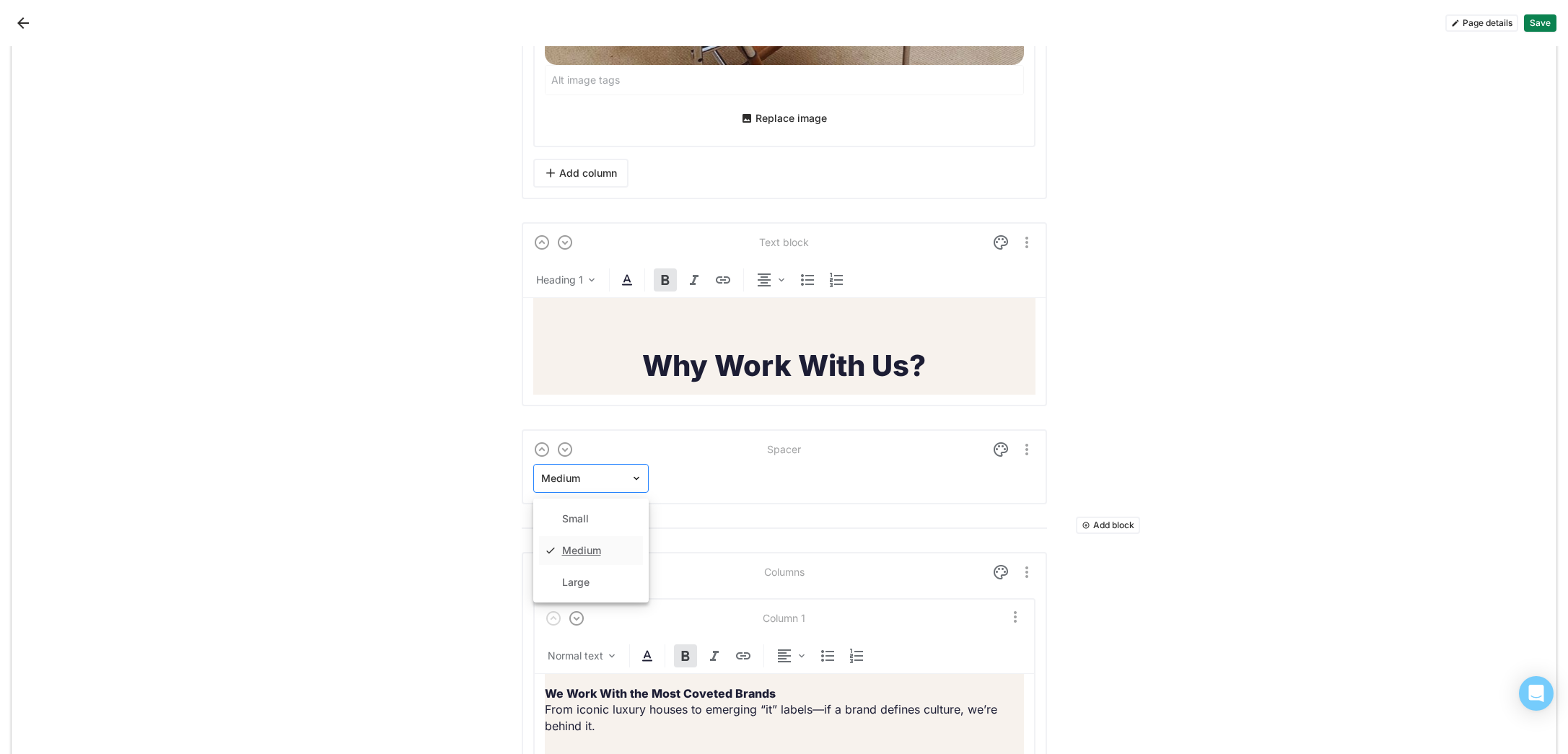
click at [627, 489] on div "Medium" at bounding box center [582, 479] width 97 height 21
click at [593, 533] on div "Small" at bounding box center [591, 519] width 104 height 29
click at [1546, 24] on button "Save" at bounding box center [1540, 23] width 32 height 17
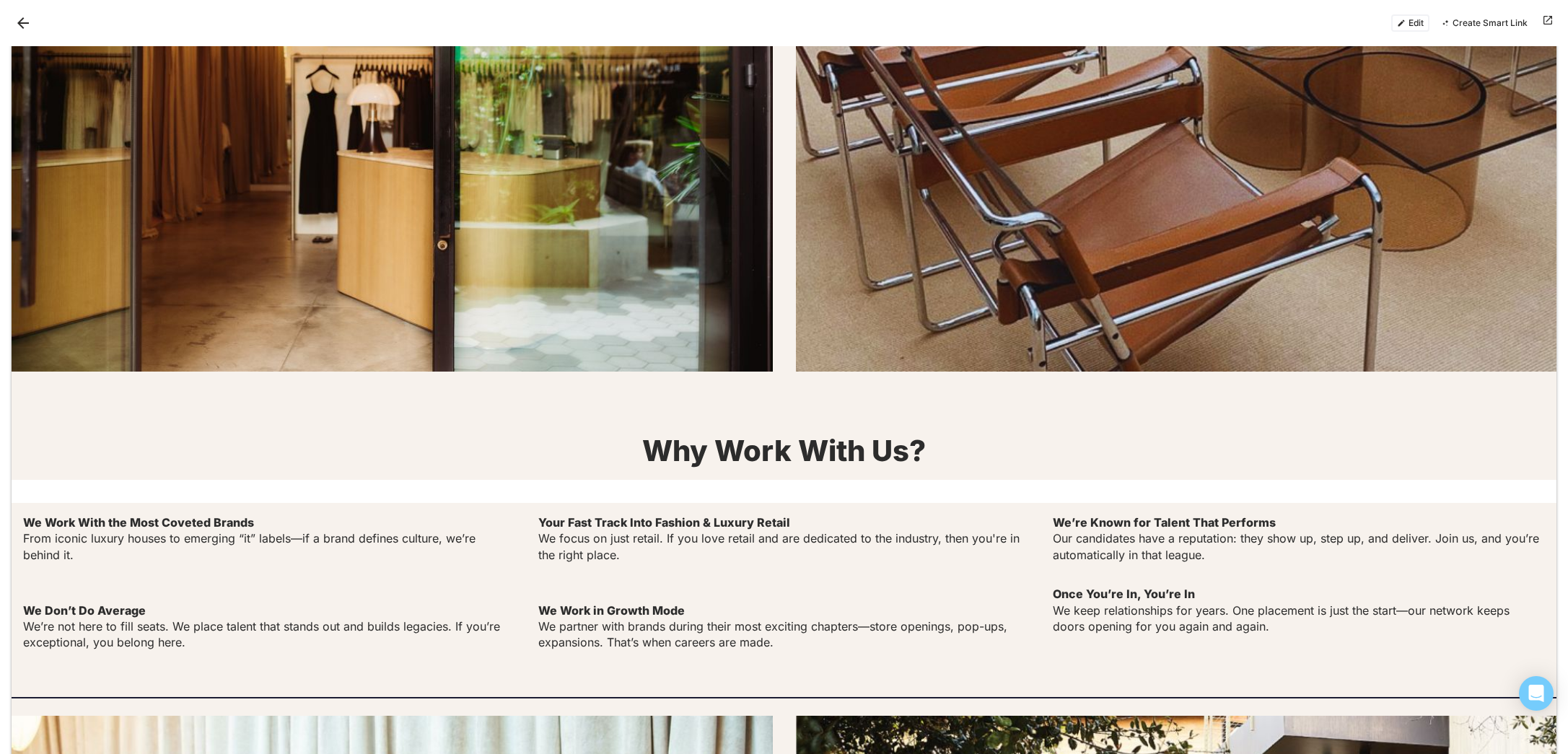
scroll to position [2013, 0]
click at [1414, 26] on button "Edit" at bounding box center [1410, 23] width 38 height 17
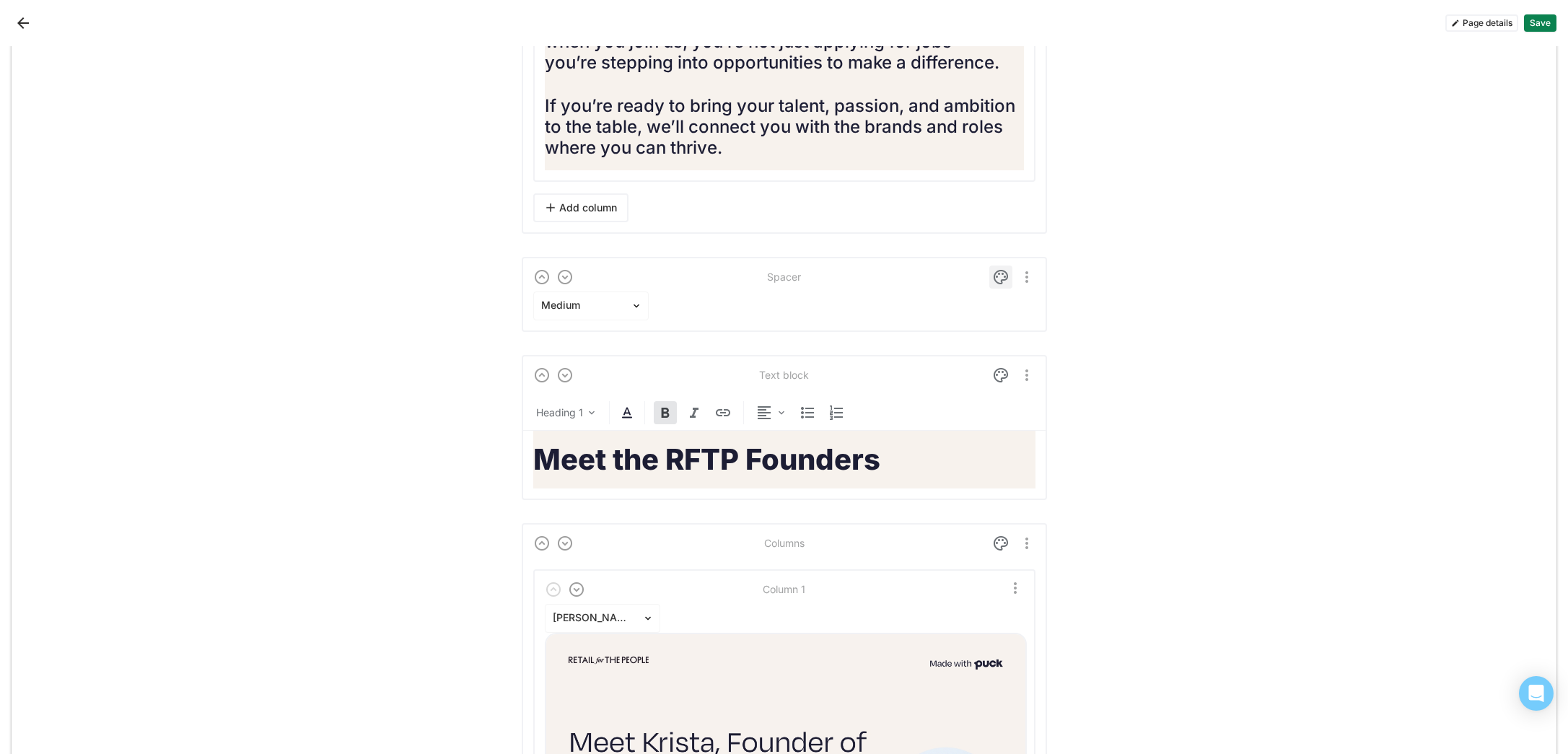
click at [998, 286] on img at bounding box center [1000, 276] width 17 height 17
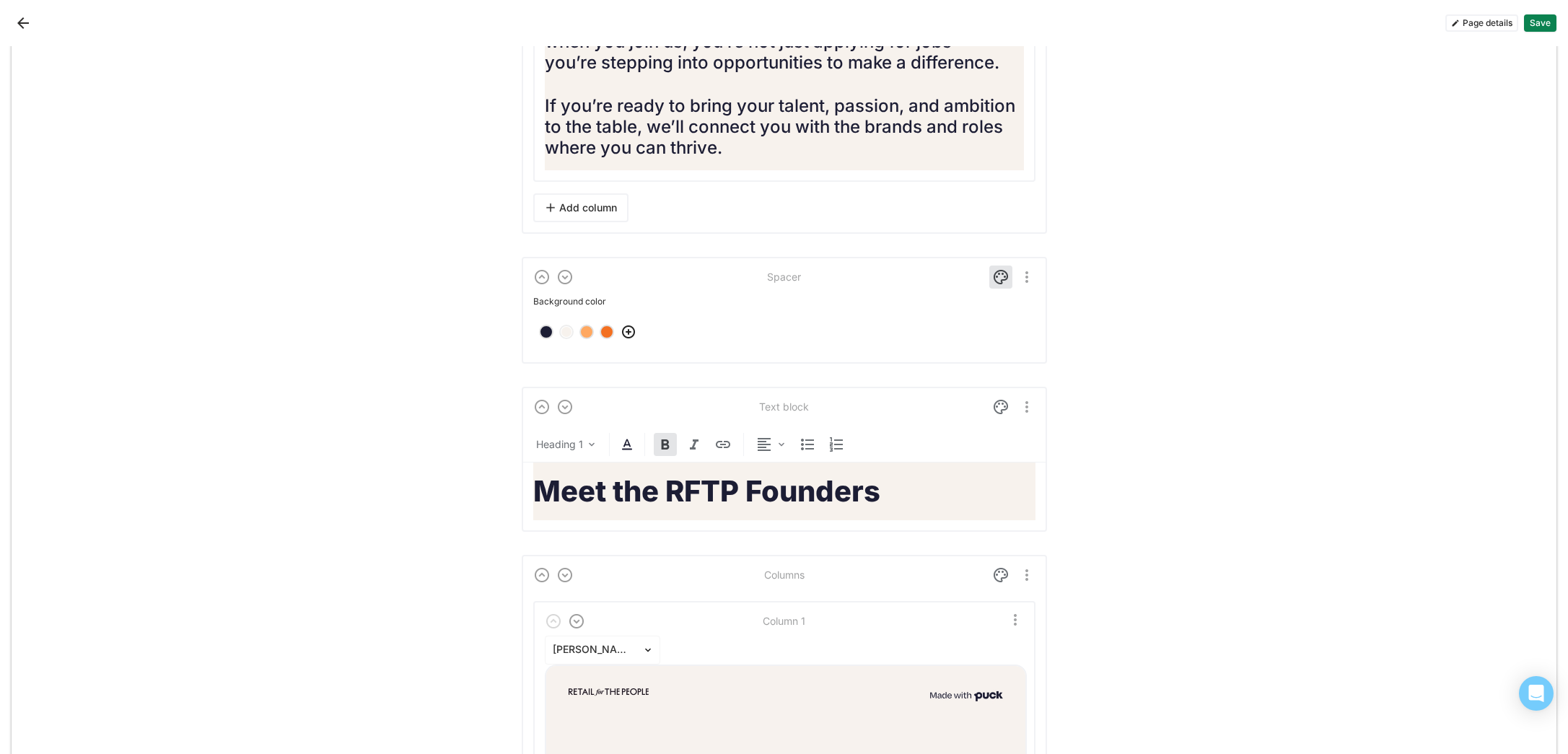
click at [562, 337] on div at bounding box center [566, 332] width 10 height 10
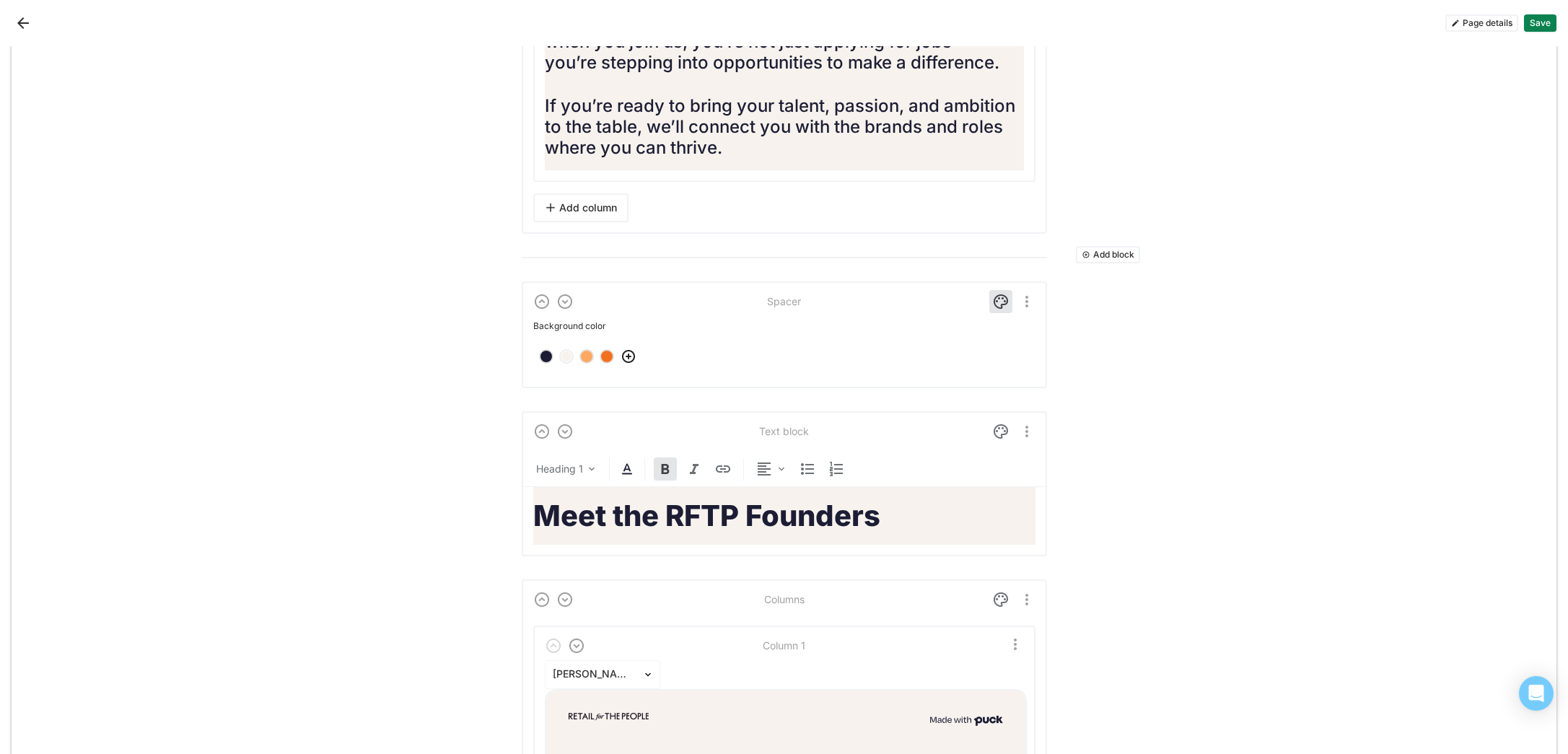
click at [1541, 22] on button "Save" at bounding box center [1540, 23] width 32 height 17
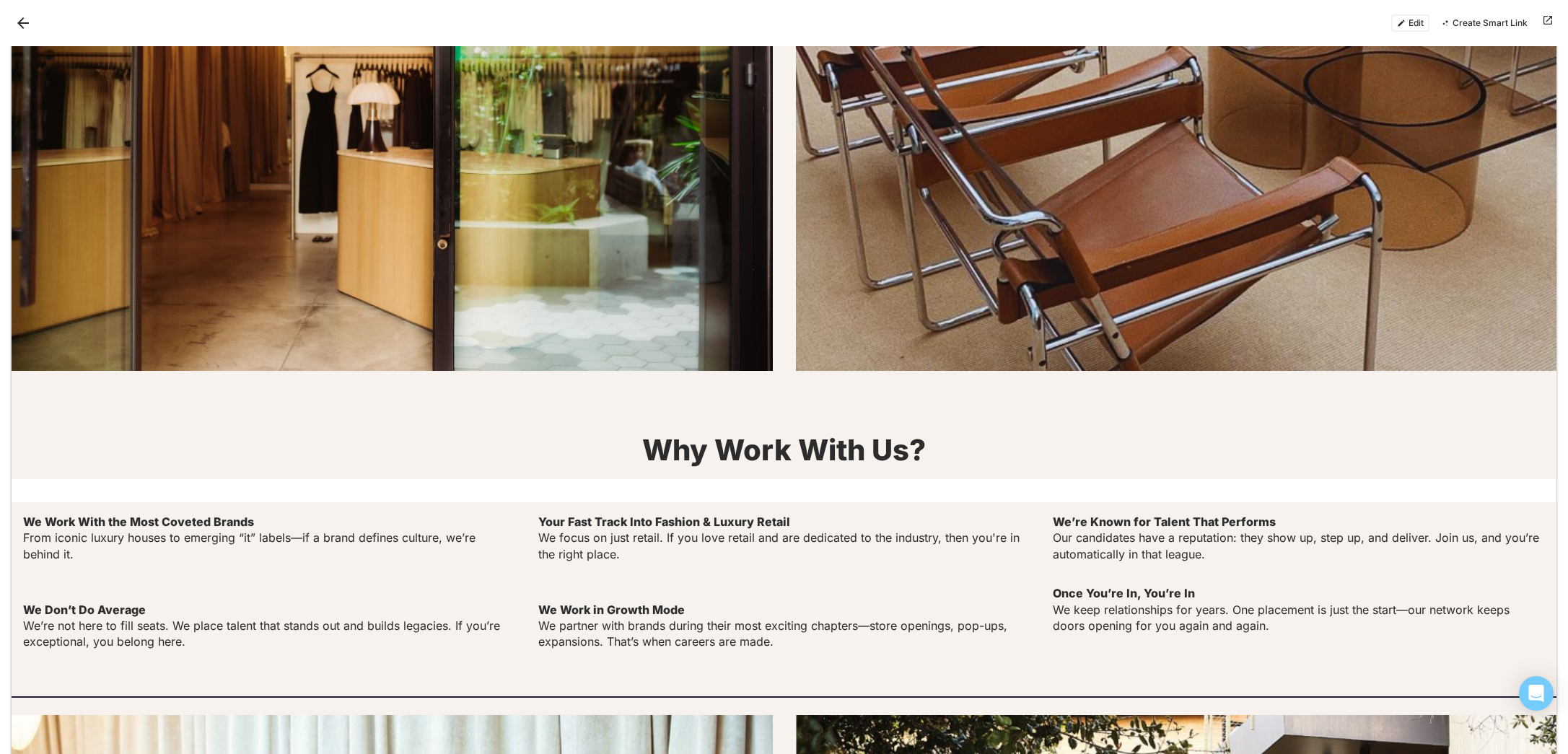
click at [1406, 21] on button "Edit" at bounding box center [1410, 23] width 38 height 17
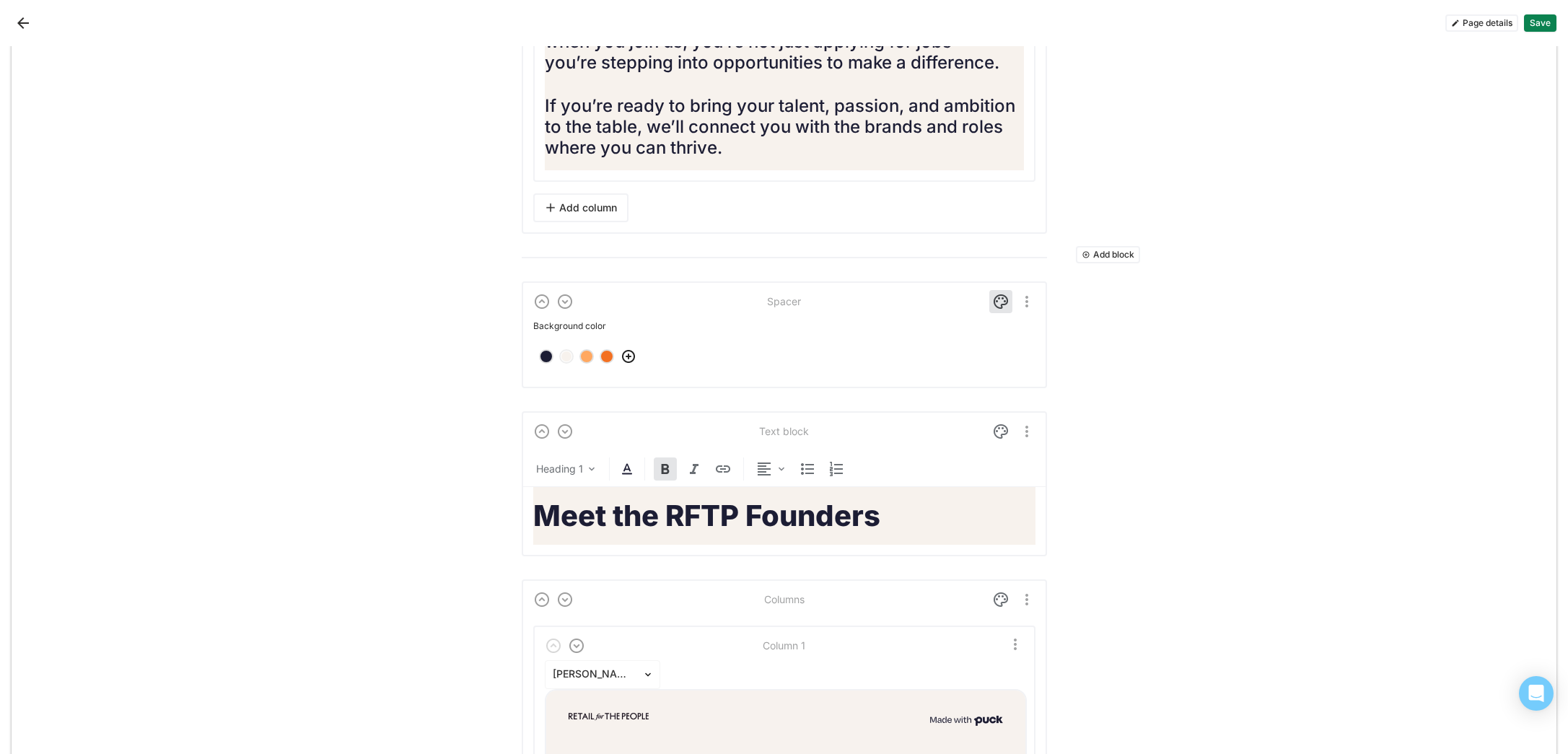
click at [566, 362] on div at bounding box center [566, 357] width 10 height 10
click at [1007, 310] on img at bounding box center [1000, 301] width 17 height 17
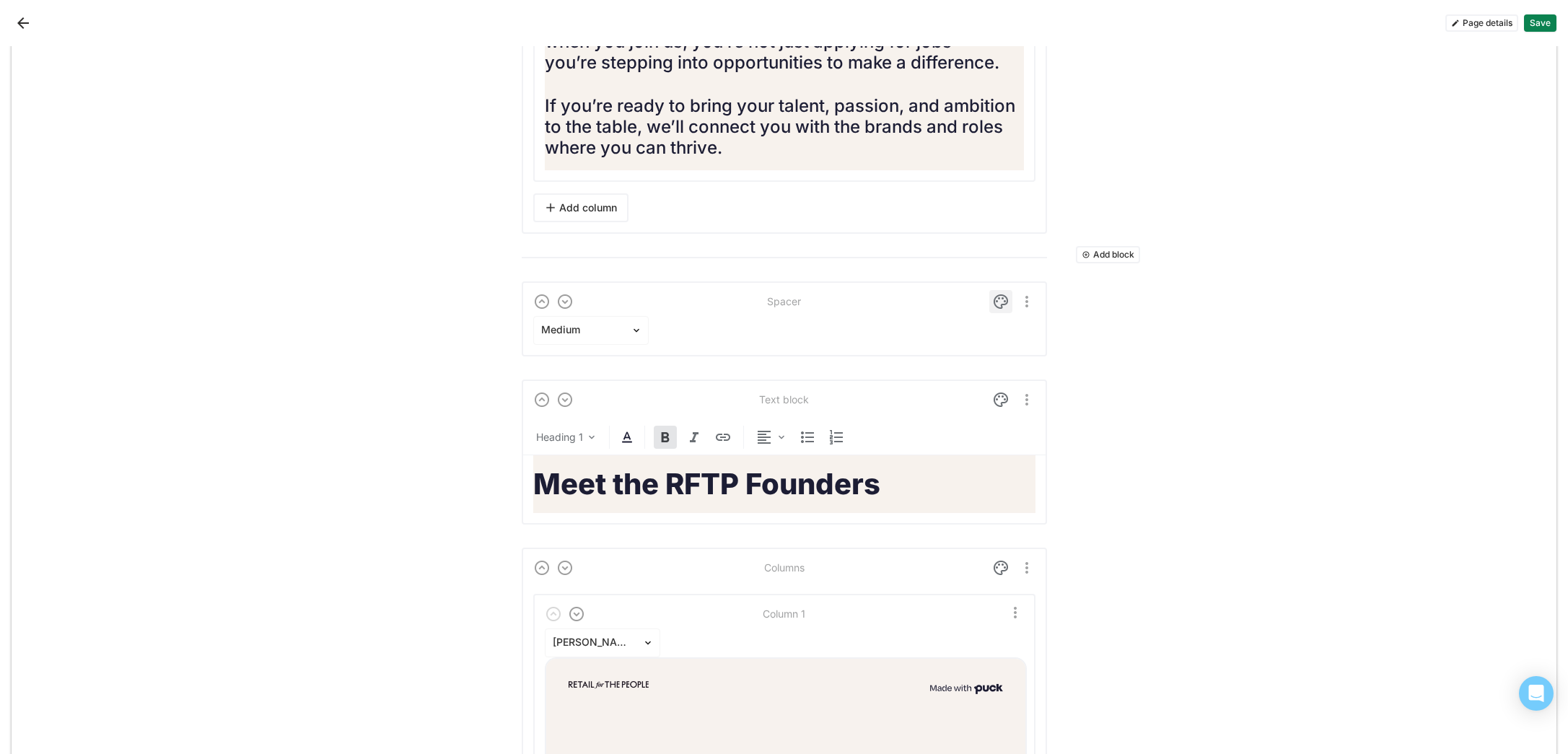
click at [1007, 310] on img at bounding box center [1000, 301] width 17 height 17
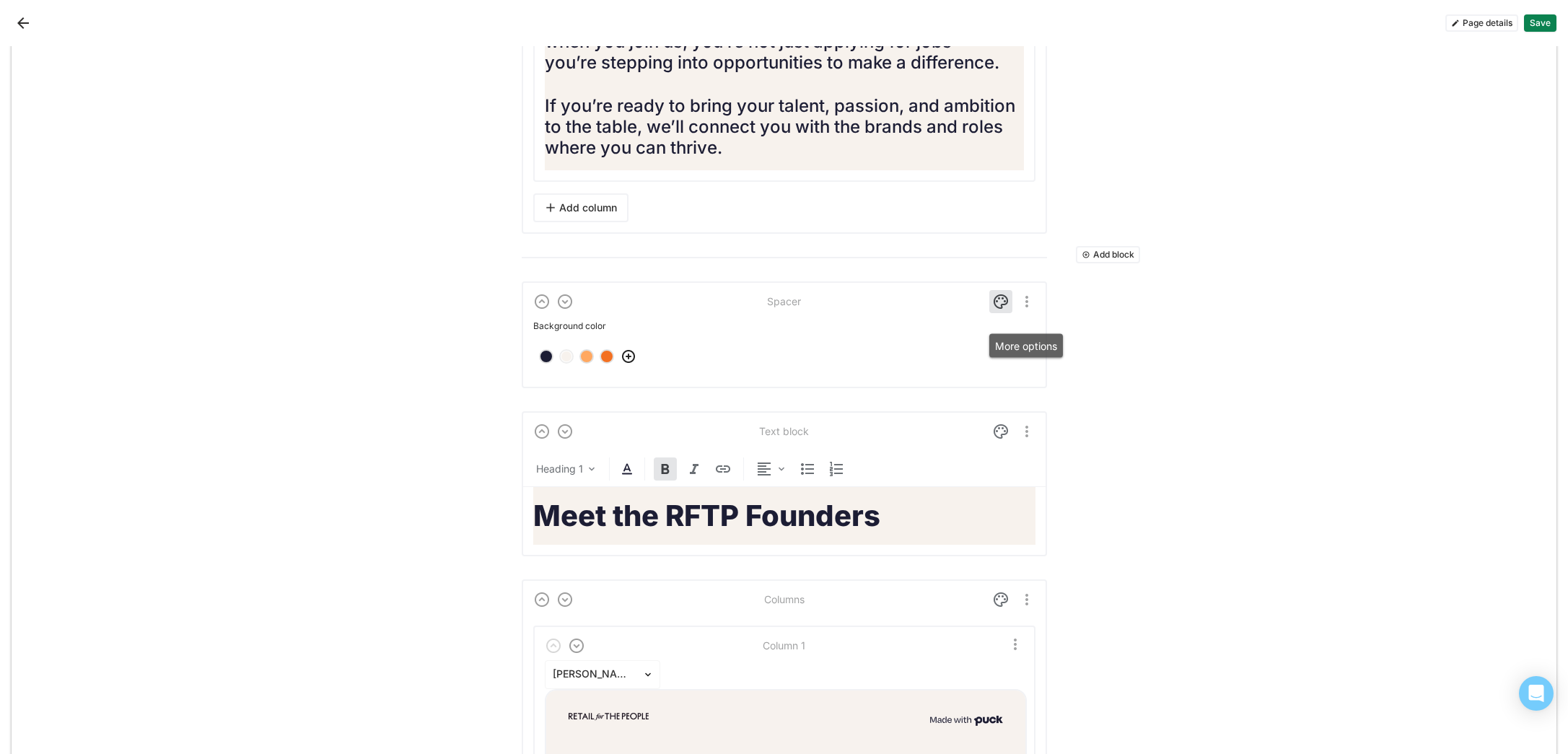
click at [1025, 310] on img "More options" at bounding box center [1026, 301] width 17 height 17
click at [999, 310] on img at bounding box center [1000, 301] width 17 height 17
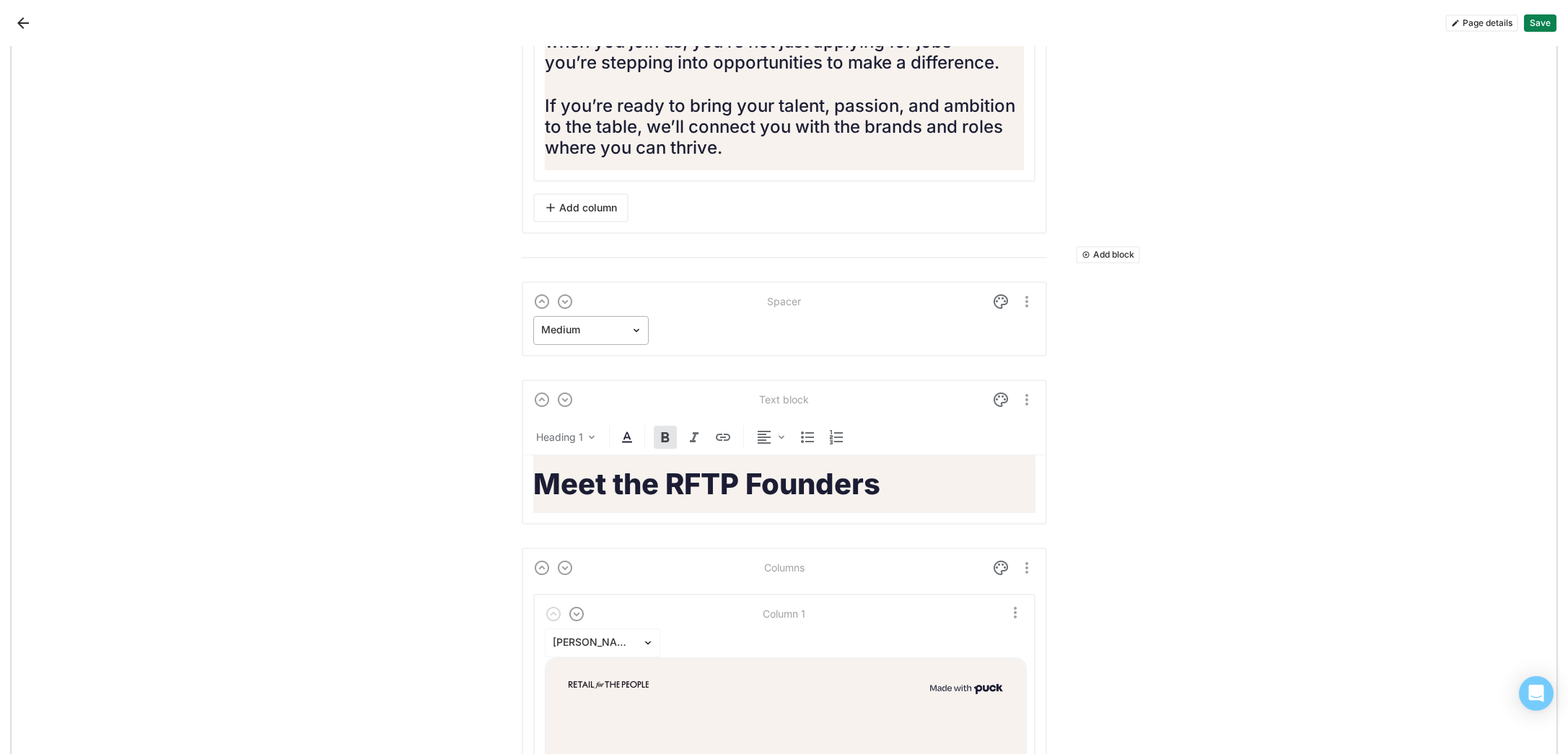
click at [604, 338] on div at bounding box center [582, 330] width 82 height 15
click at [604, 385] on div "Small" at bounding box center [591, 371] width 104 height 29
click at [999, 286] on img at bounding box center [1000, 276] width 17 height 17
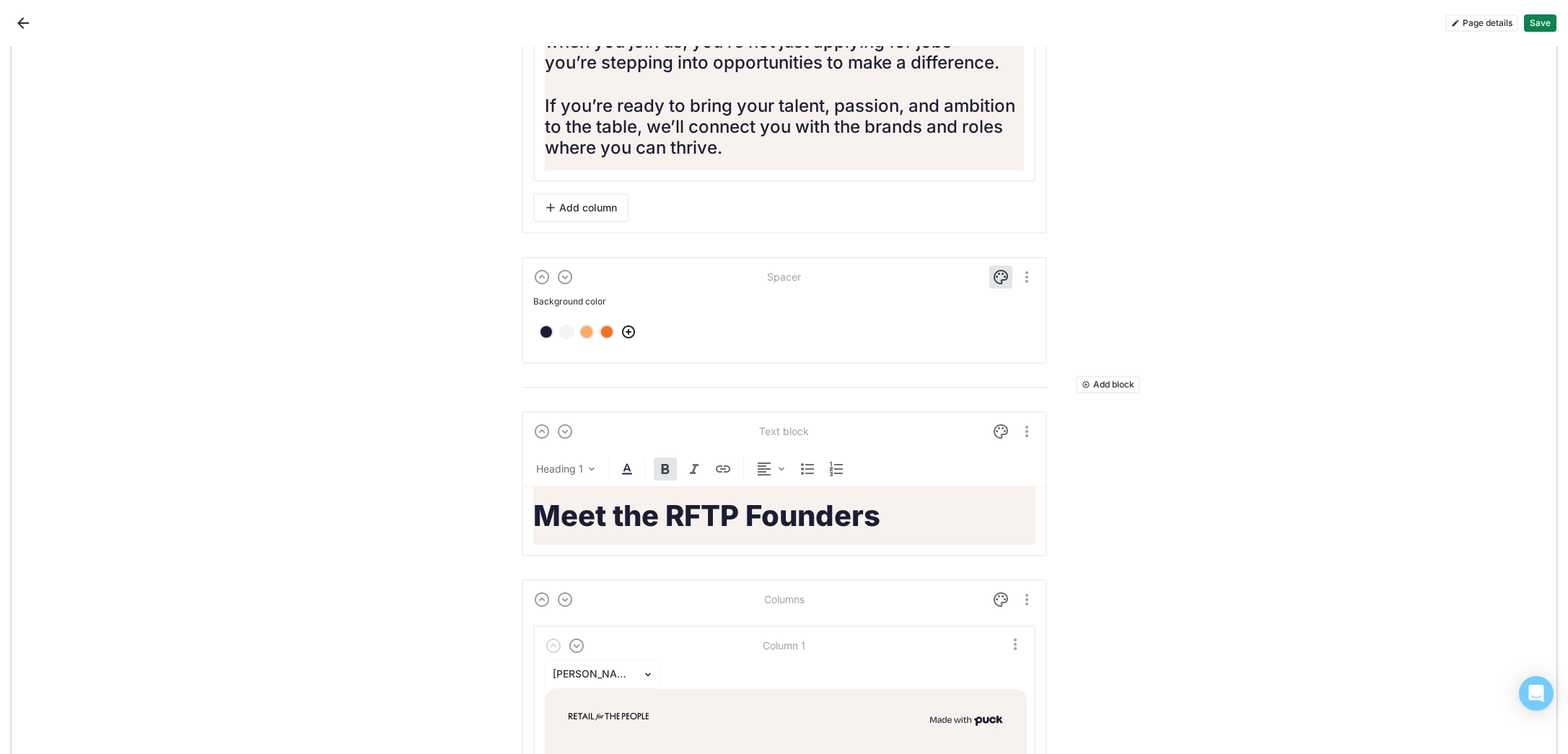
click at [565, 337] on div at bounding box center [566, 332] width 10 height 10
click at [1547, 27] on button "Save" at bounding box center [1540, 23] width 32 height 17
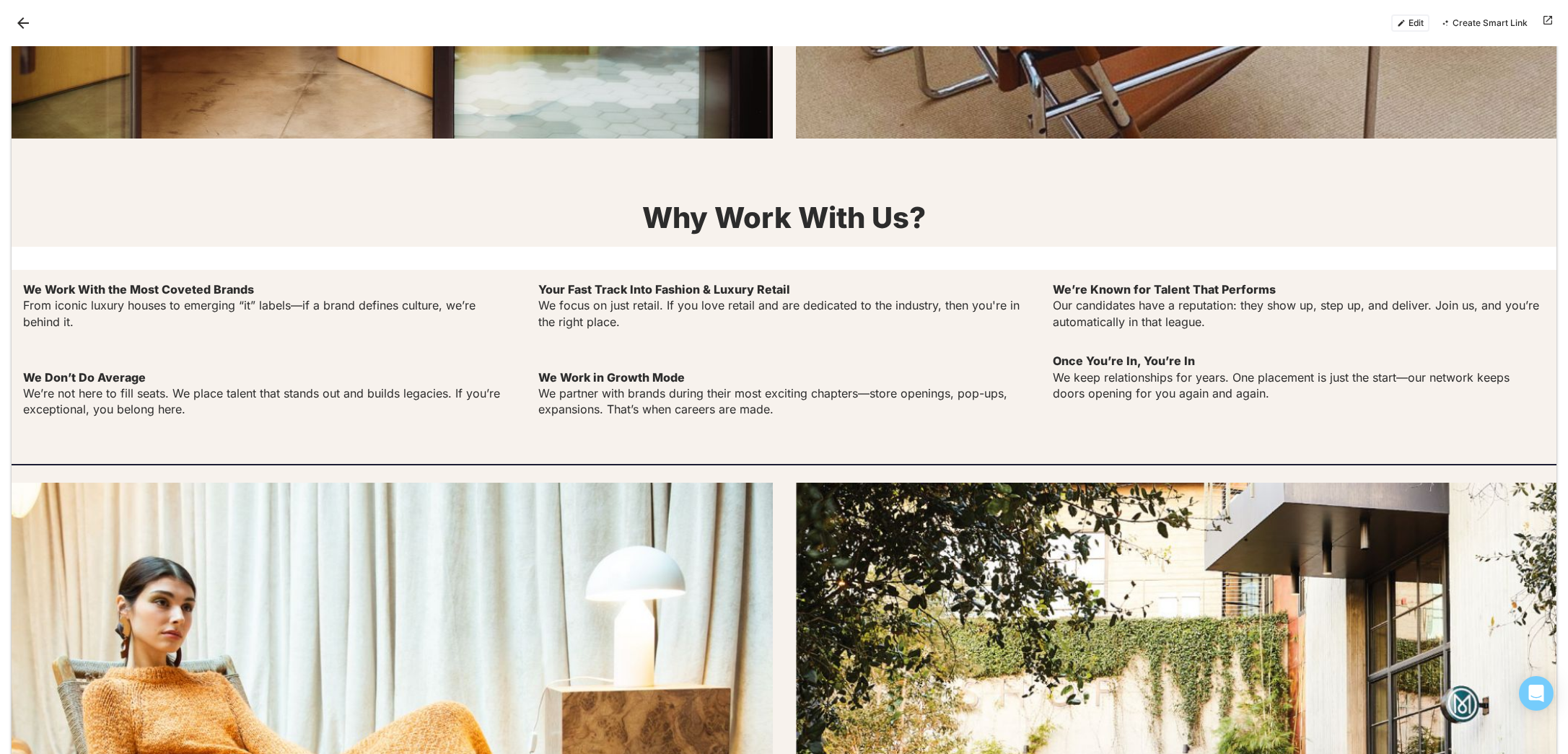
scroll to position [2217, 0]
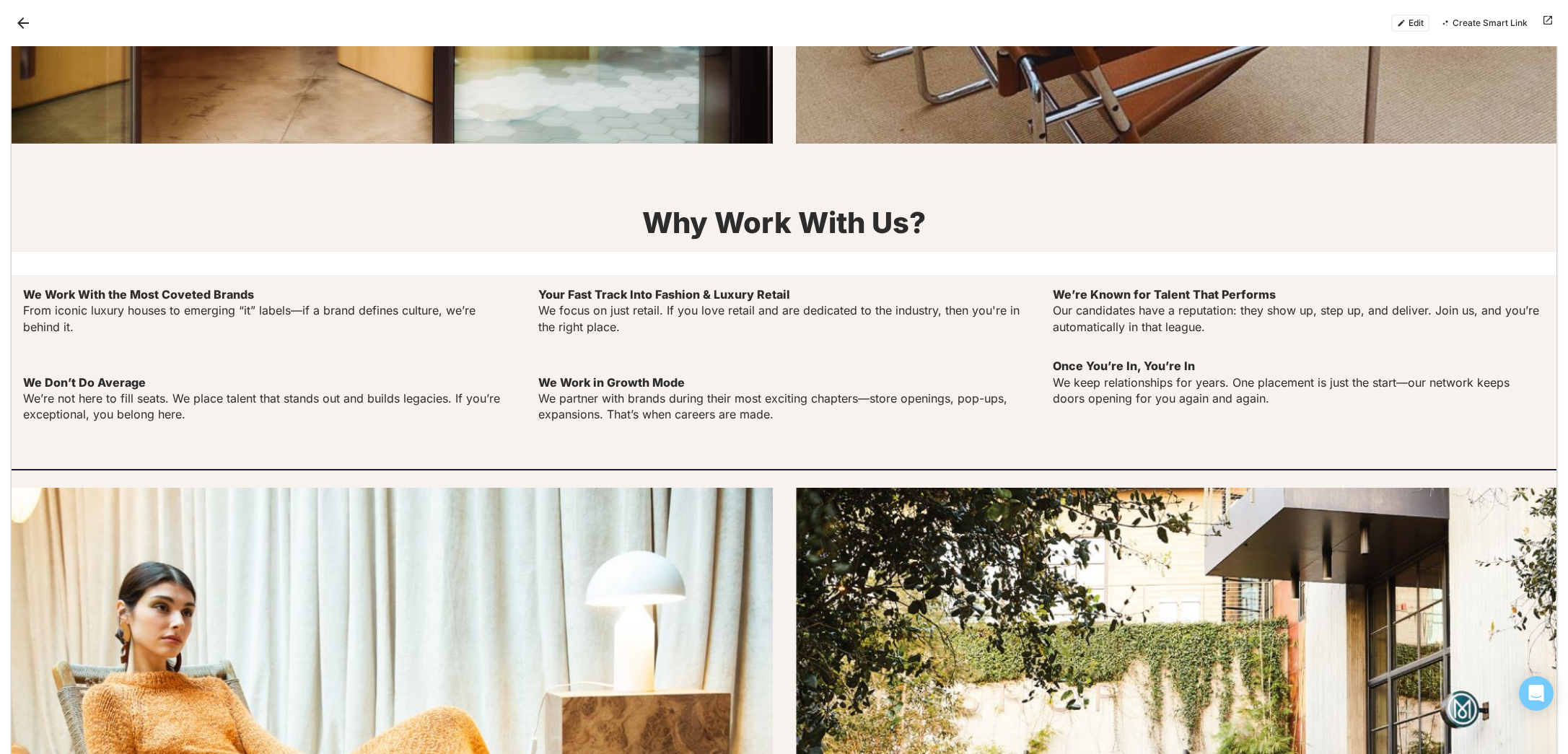
click at [1414, 26] on button "Edit" at bounding box center [1410, 23] width 38 height 17
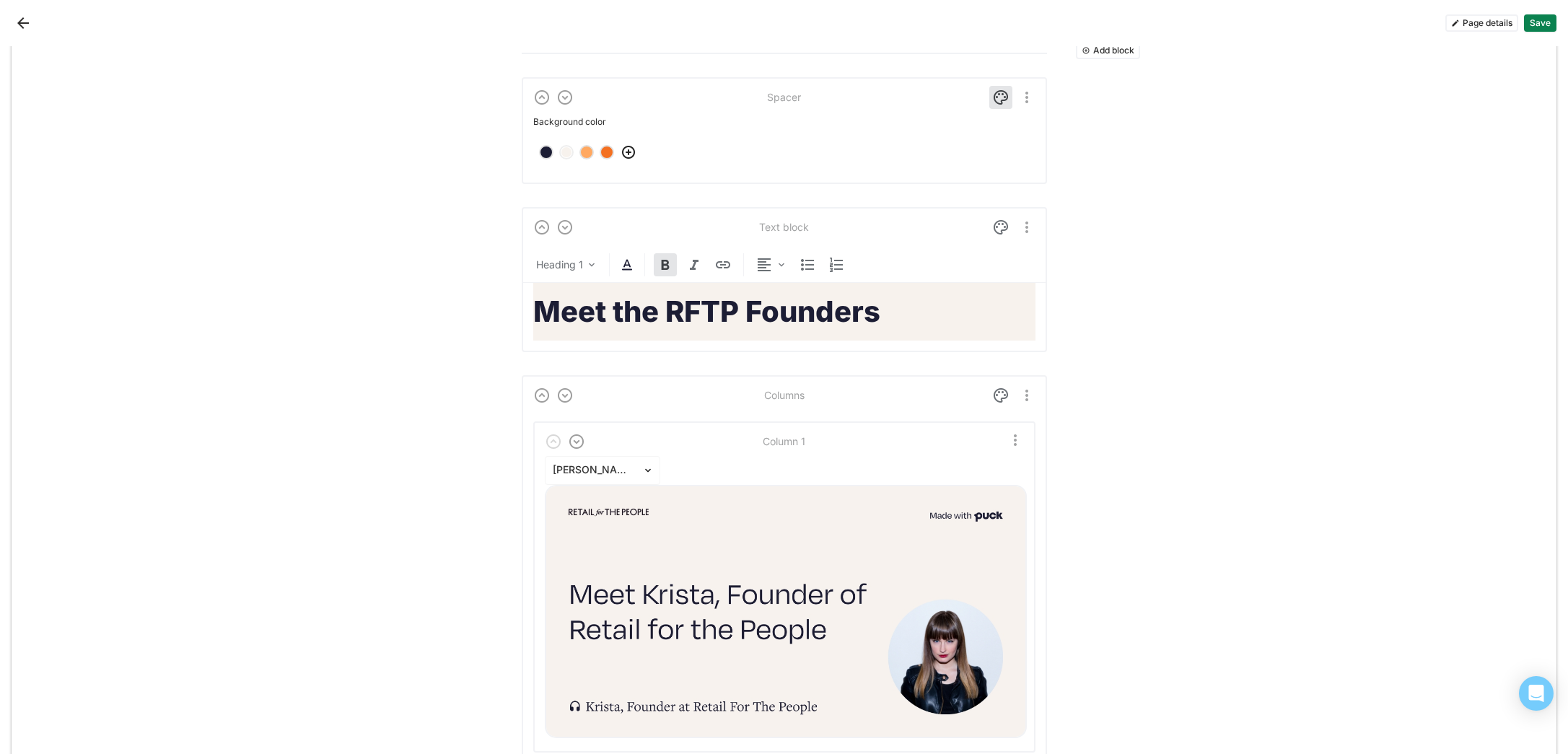
click at [570, 158] on div at bounding box center [566, 152] width 10 height 10
click at [1009, 81] on img at bounding box center [1000, 72] width 17 height 17
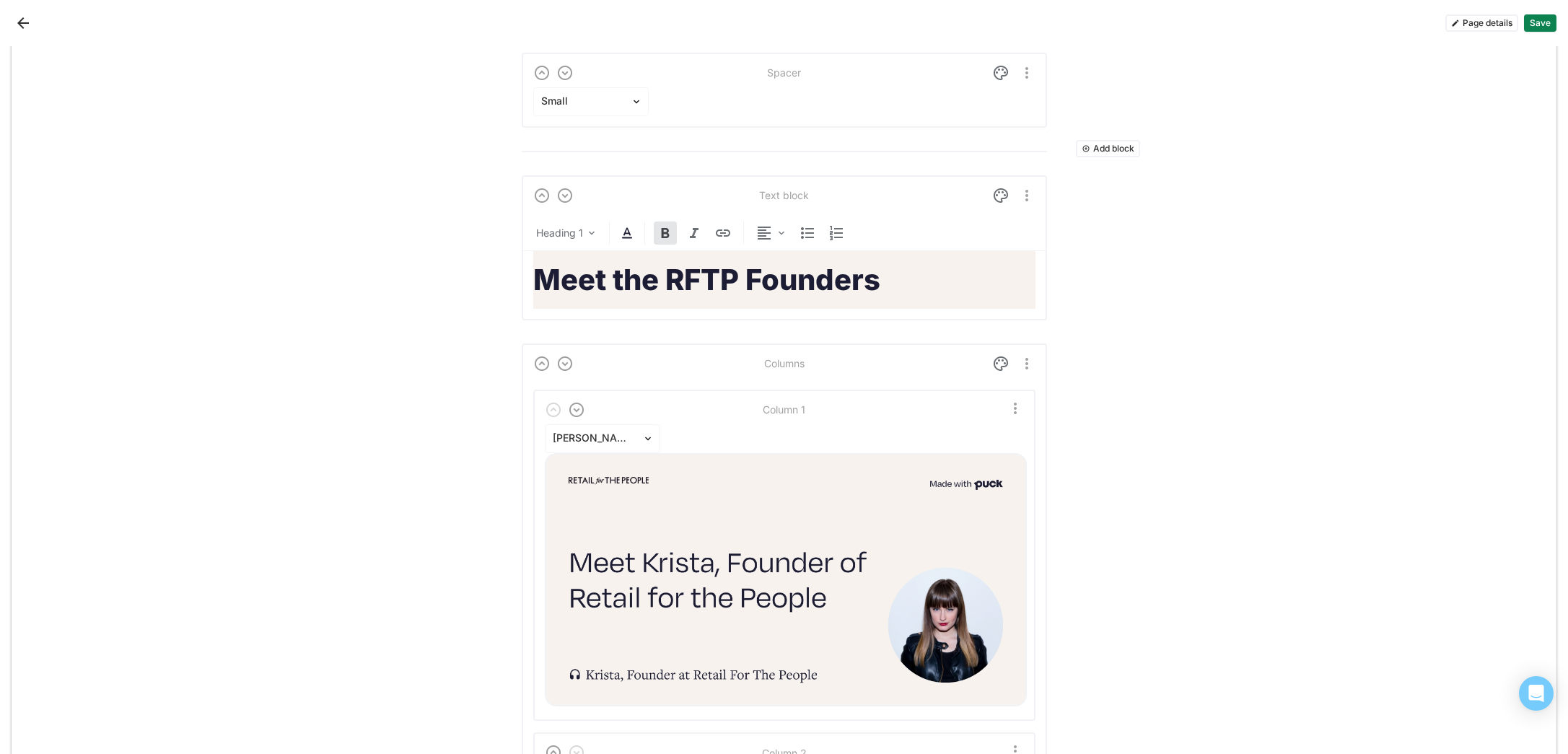
click at [1547, 20] on button "Save" at bounding box center [1540, 23] width 32 height 17
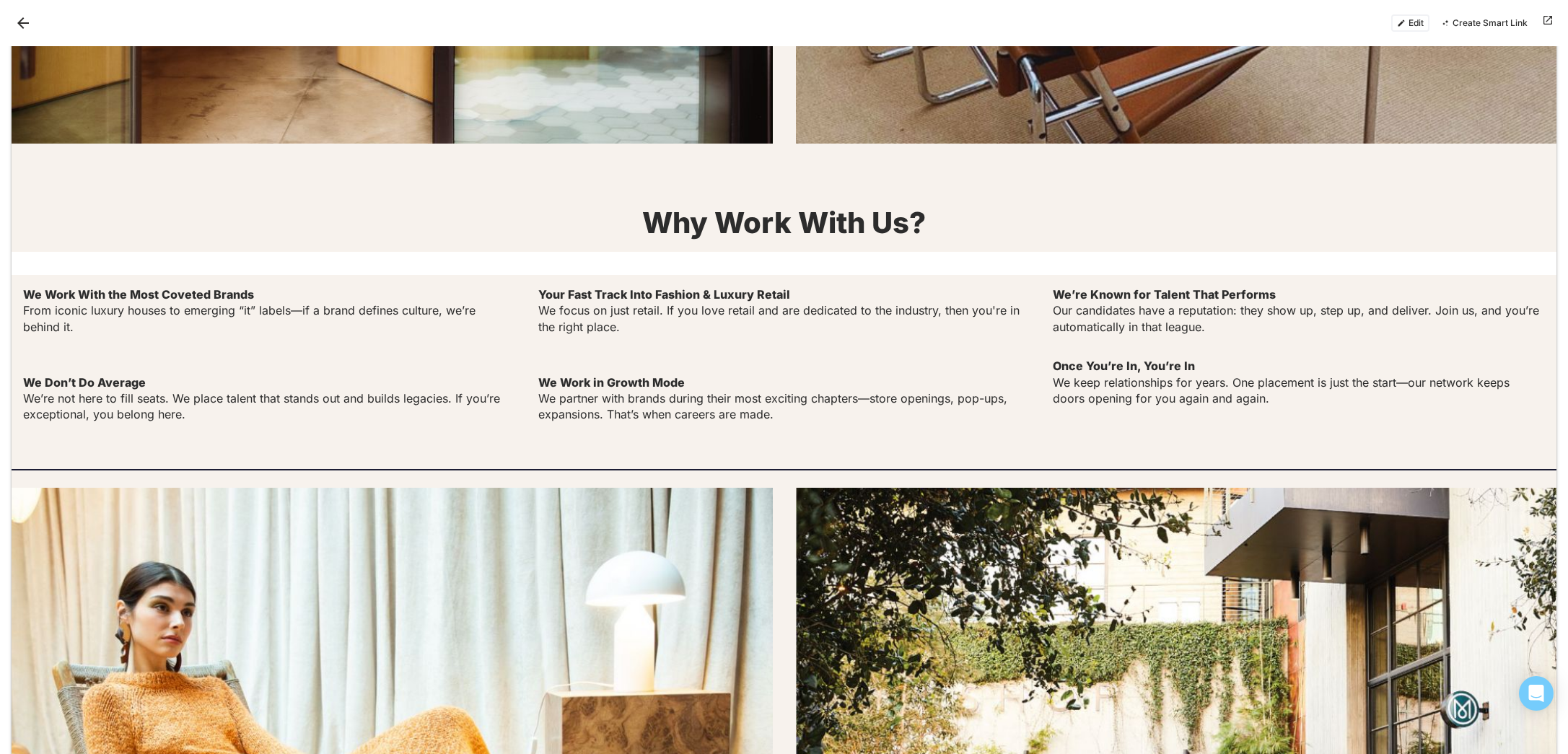
scroll to position [2231, 0]
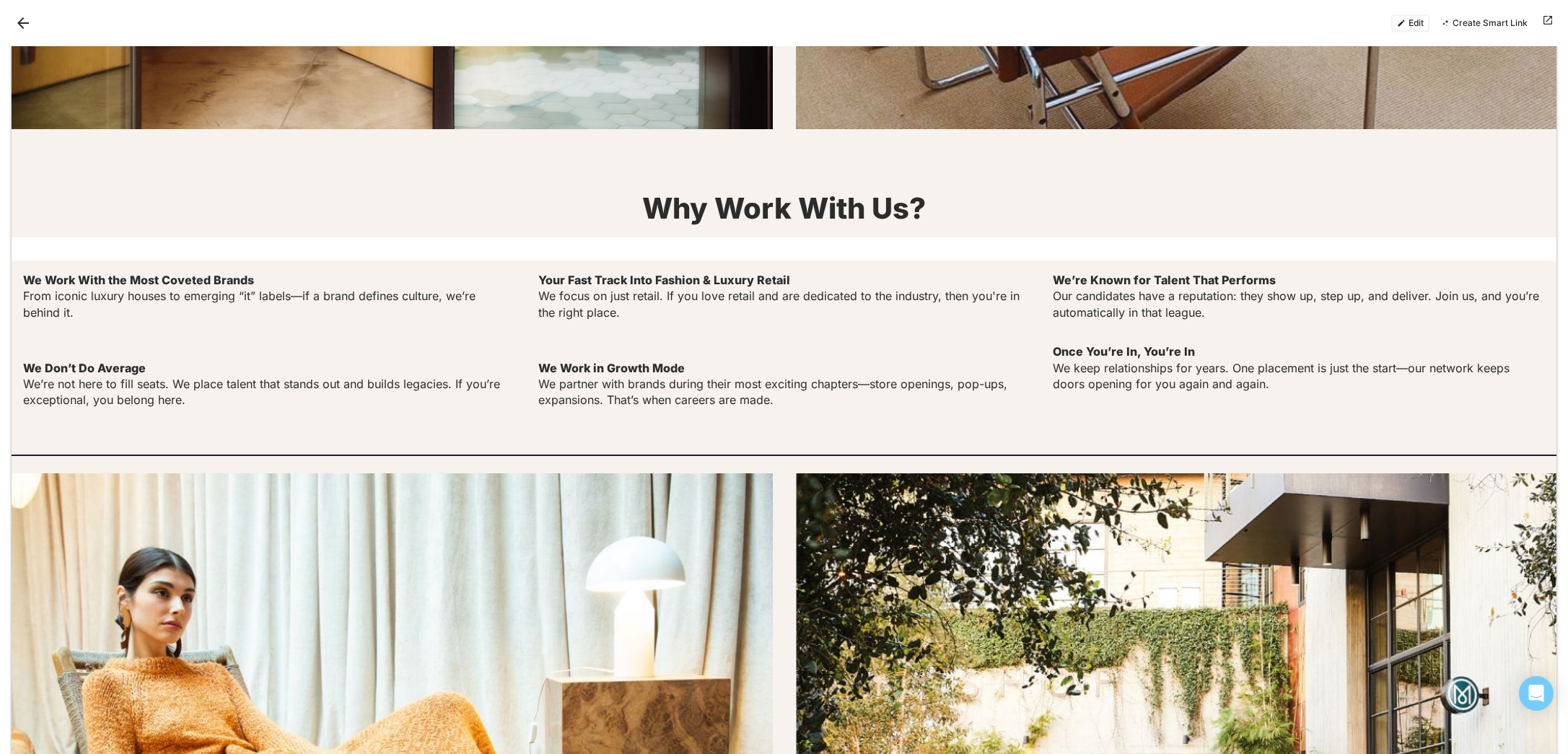
click at [1413, 28] on button "Edit" at bounding box center [1410, 23] width 38 height 17
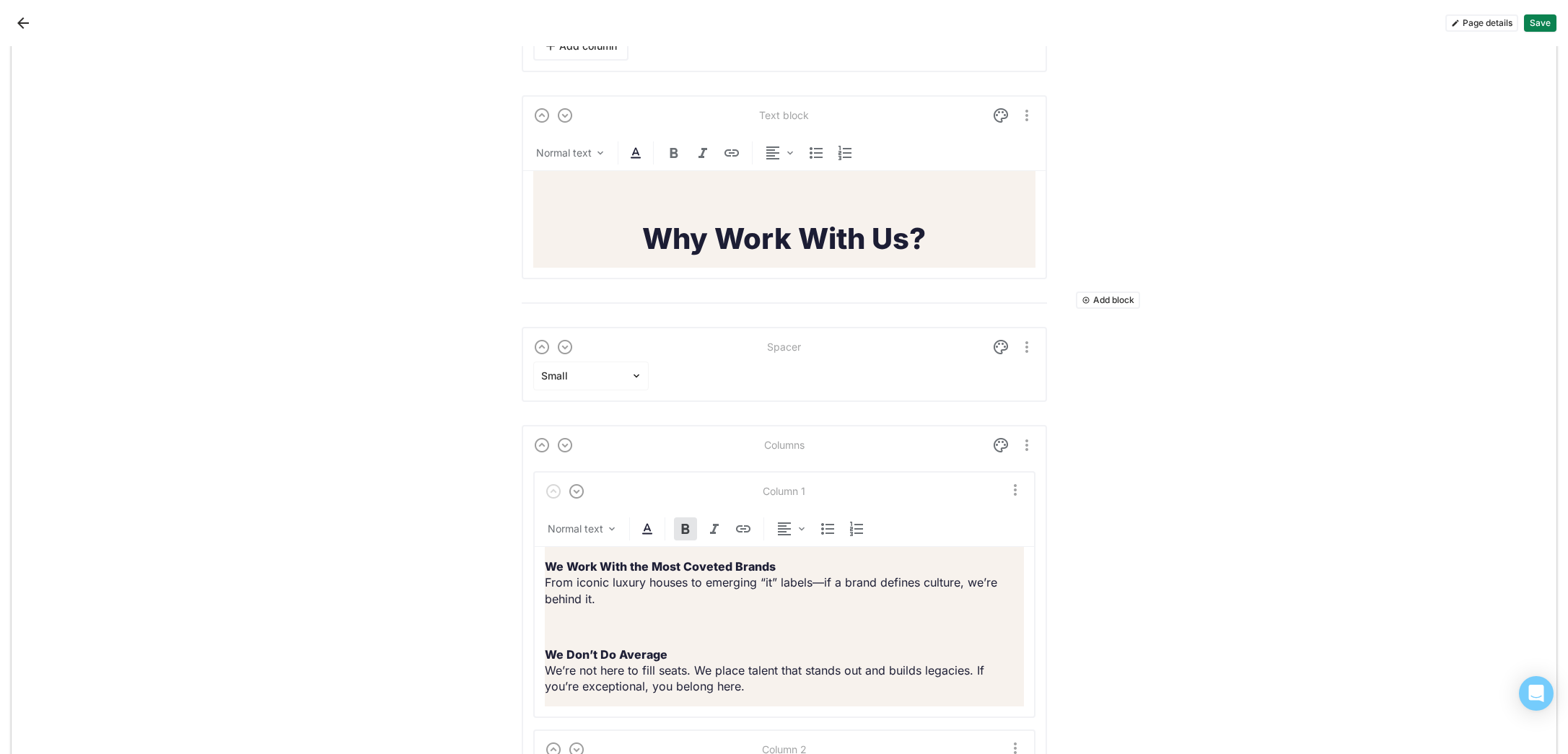
scroll to position [4418, 0]
click at [994, 358] on img at bounding box center [1000, 349] width 17 height 17
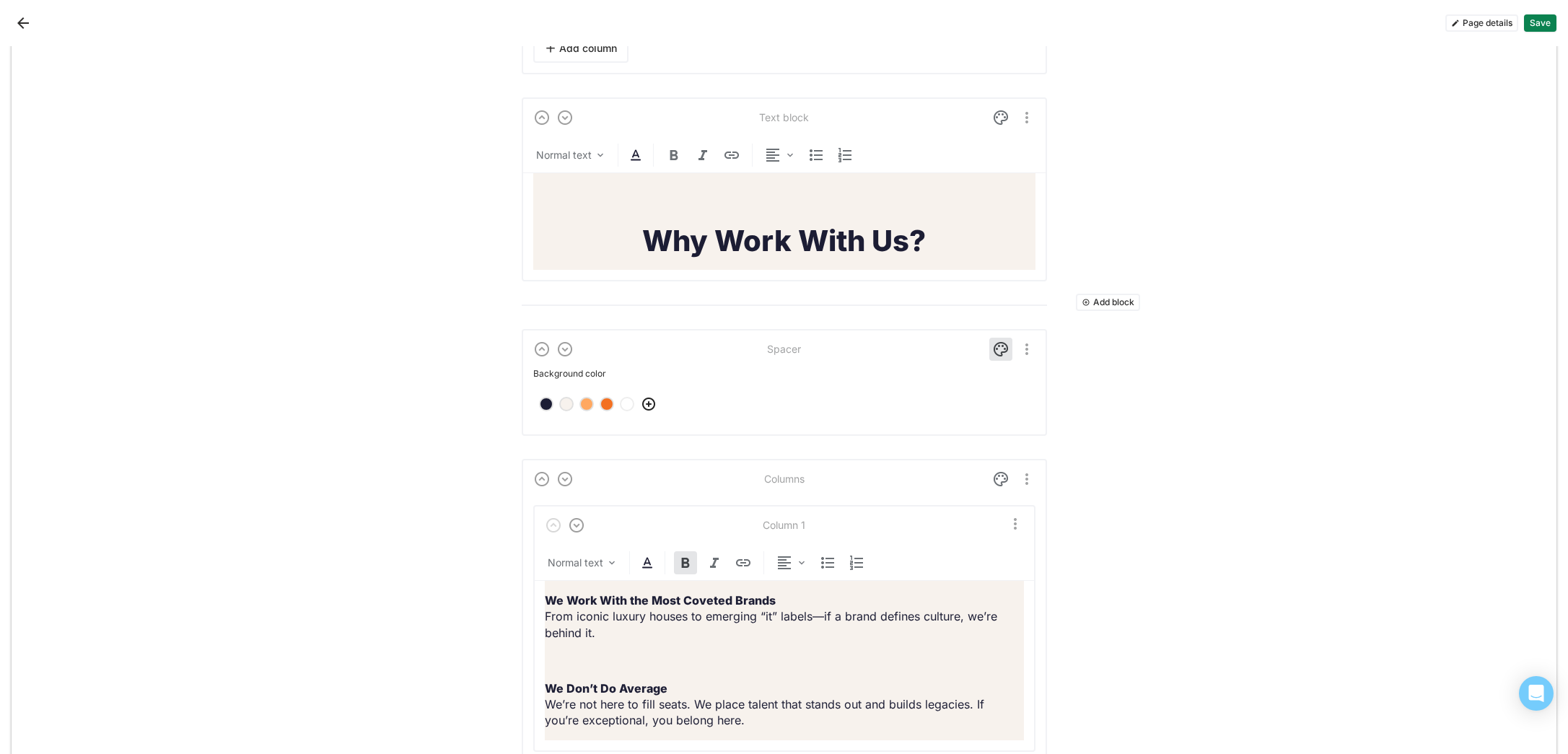
click at [564, 410] on div at bounding box center [566, 404] width 10 height 10
drag, startPoint x: 997, startPoint y: 378, endPoint x: 953, endPoint y: 397, distance: 47.9
click at [997, 361] on div at bounding box center [1001, 349] width 23 height 23
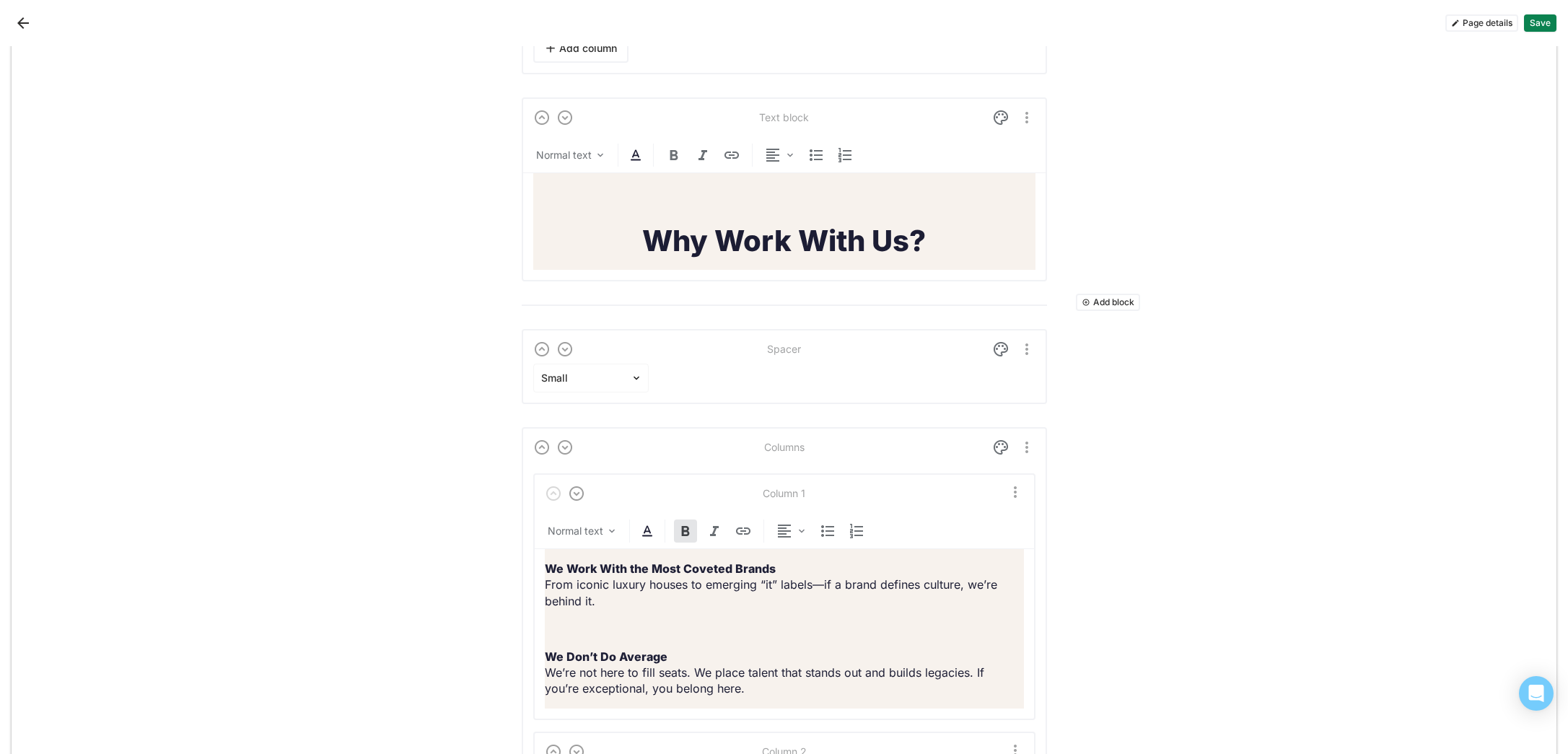
click at [1553, 27] on button "Save" at bounding box center [1540, 23] width 32 height 17
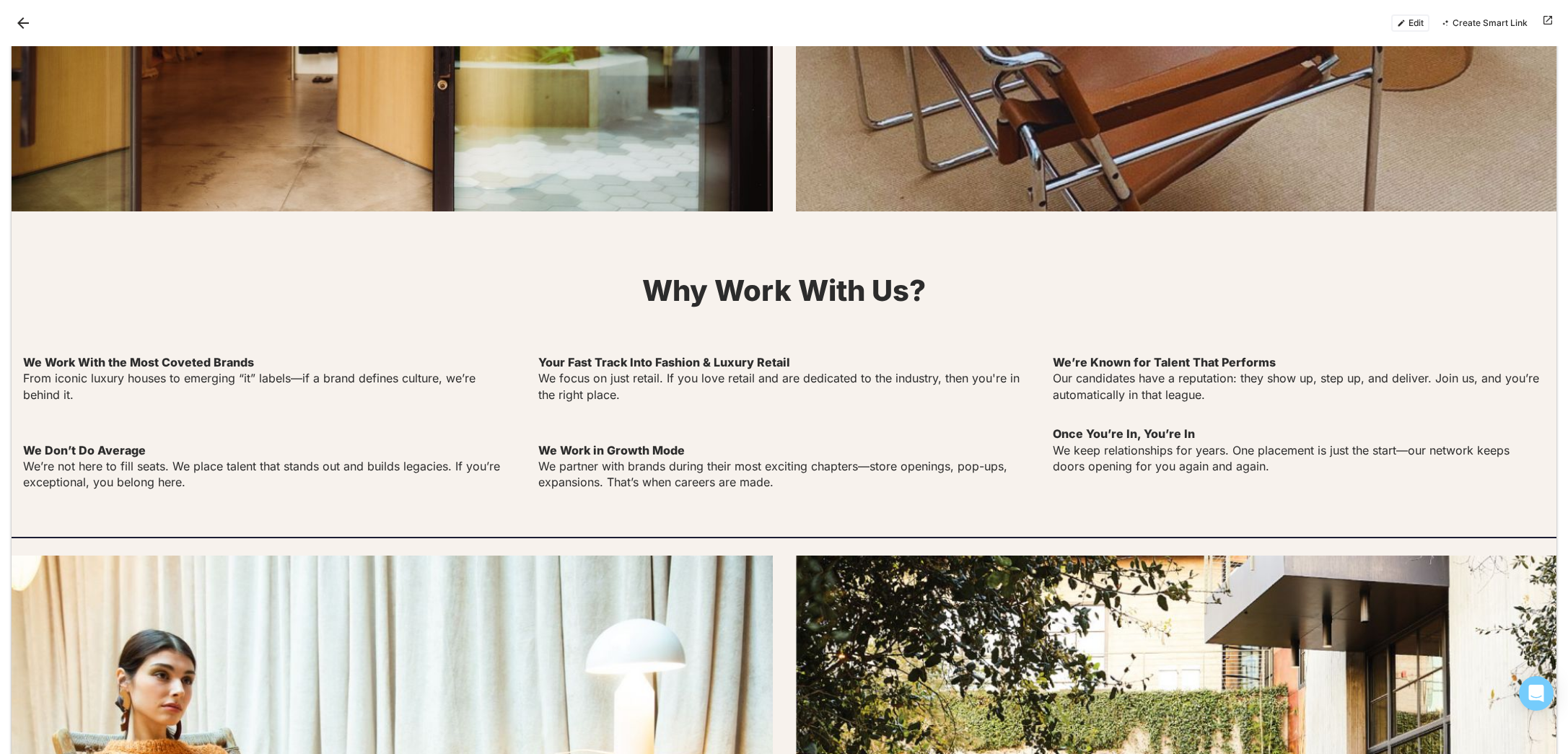
scroll to position [2152, 0]
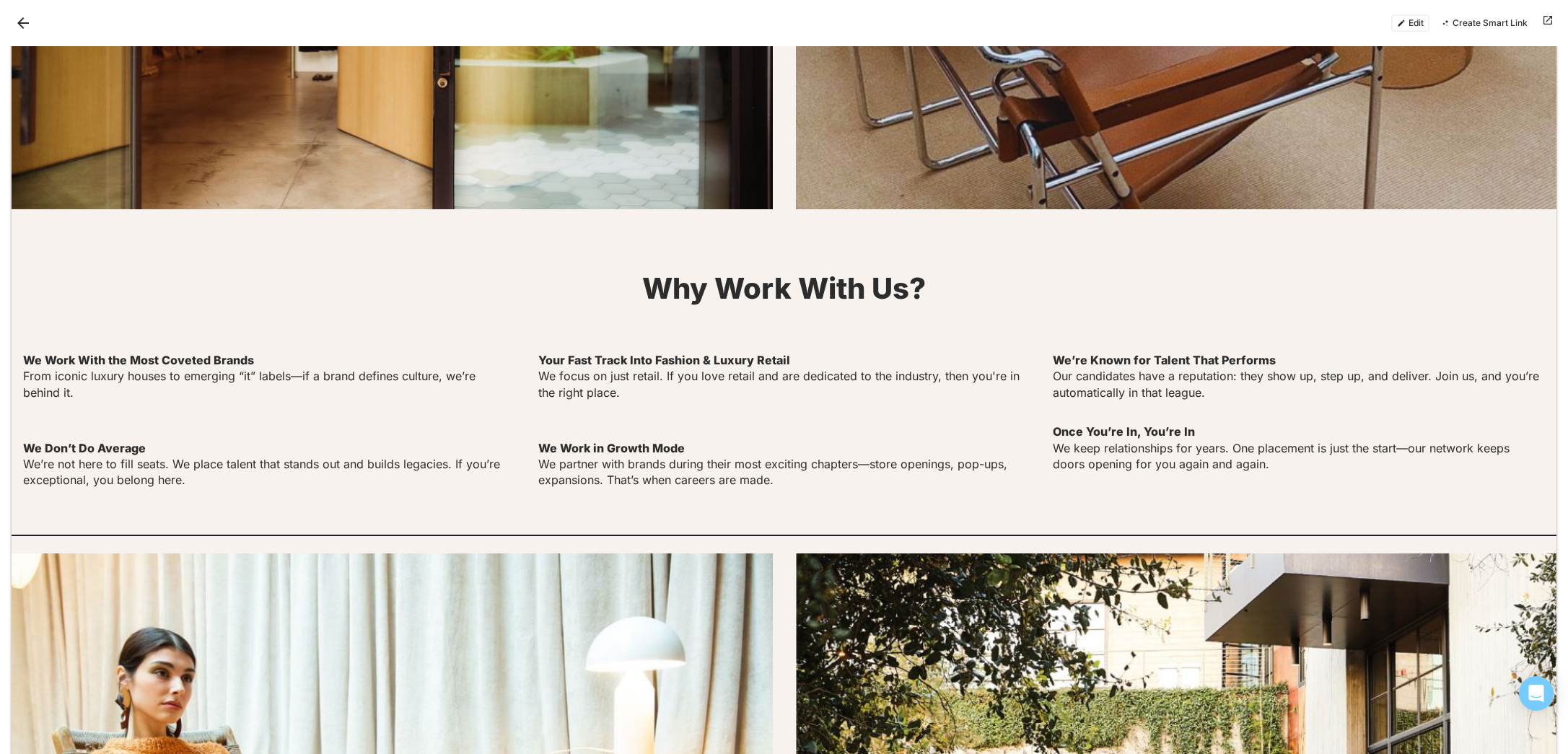
click at [1423, 26] on button "Edit" at bounding box center [1410, 23] width 38 height 17
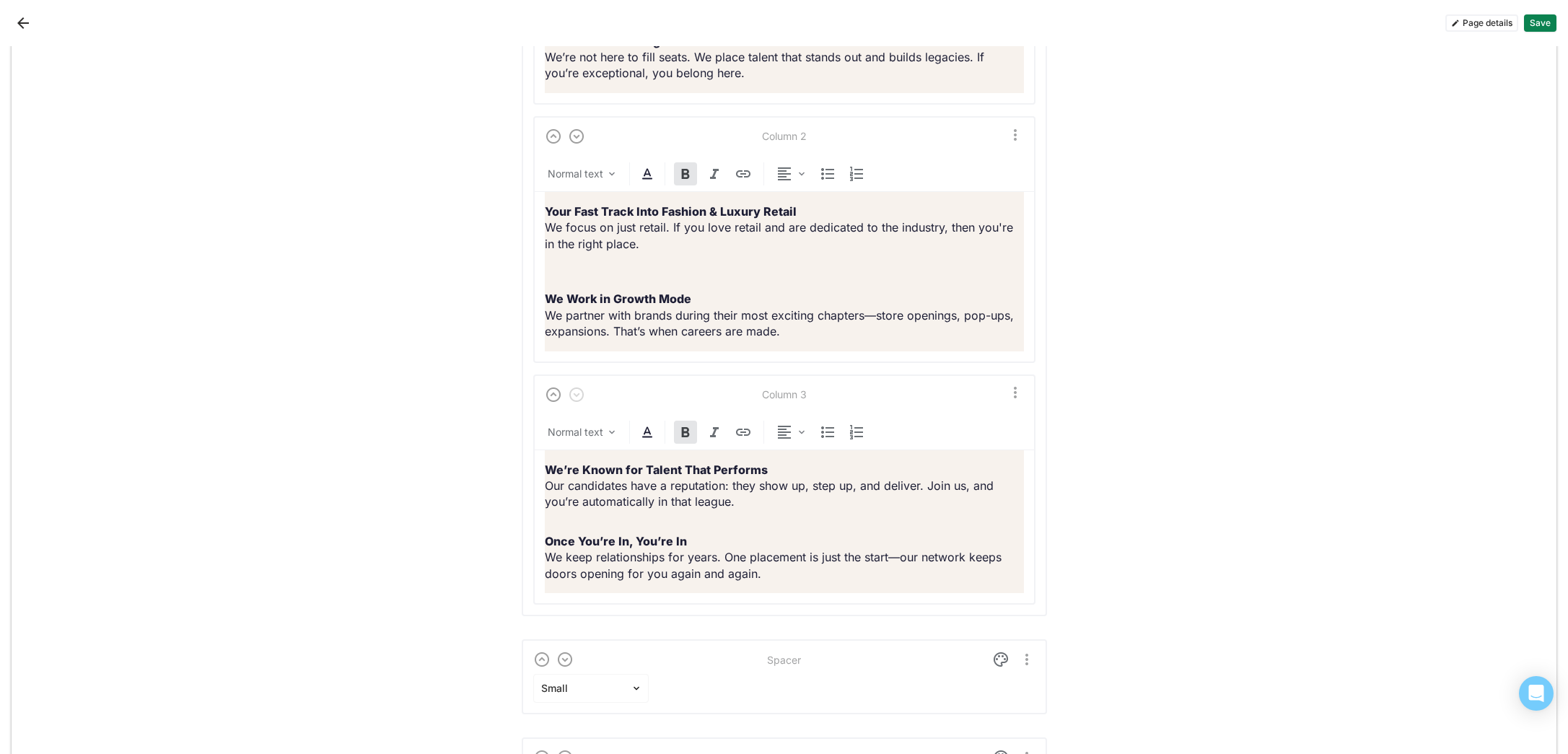
scroll to position [5047, 0]
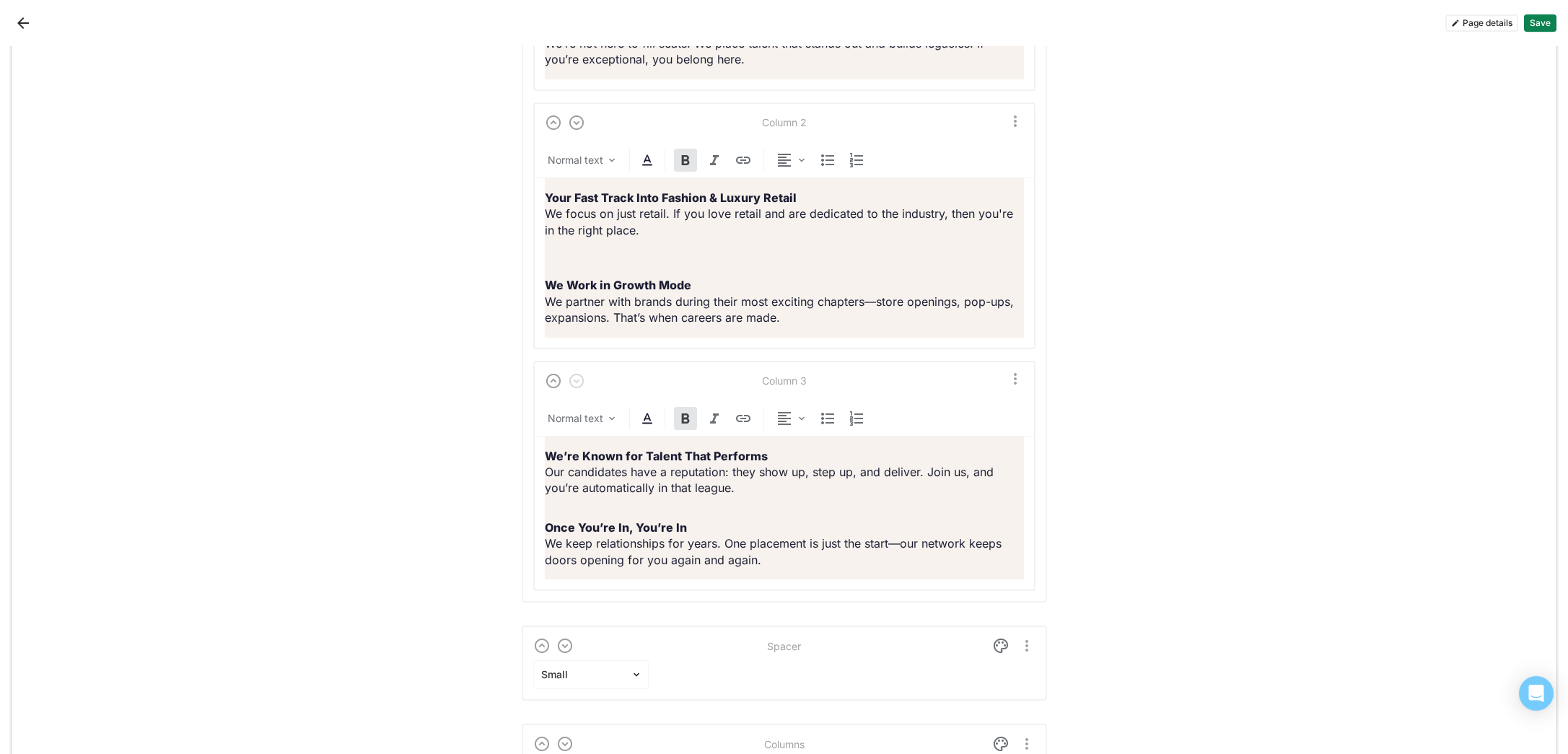
click at [589, 526] on div "We’re Known for Talent That Performs Our candidates have a reputation: they sho…" at bounding box center [785, 508] width 479 height 143
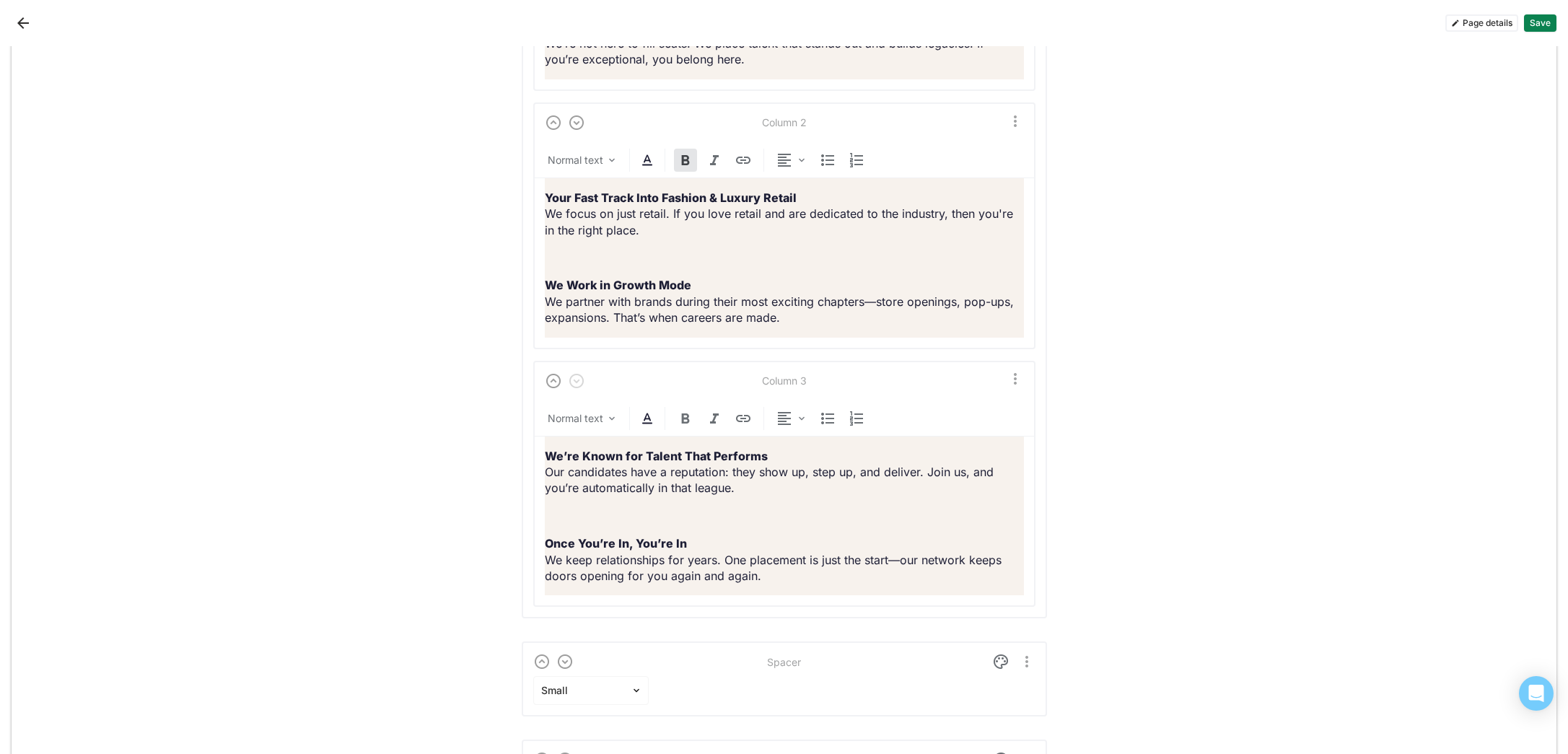
click at [1550, 24] on button "Save" at bounding box center [1540, 23] width 32 height 17
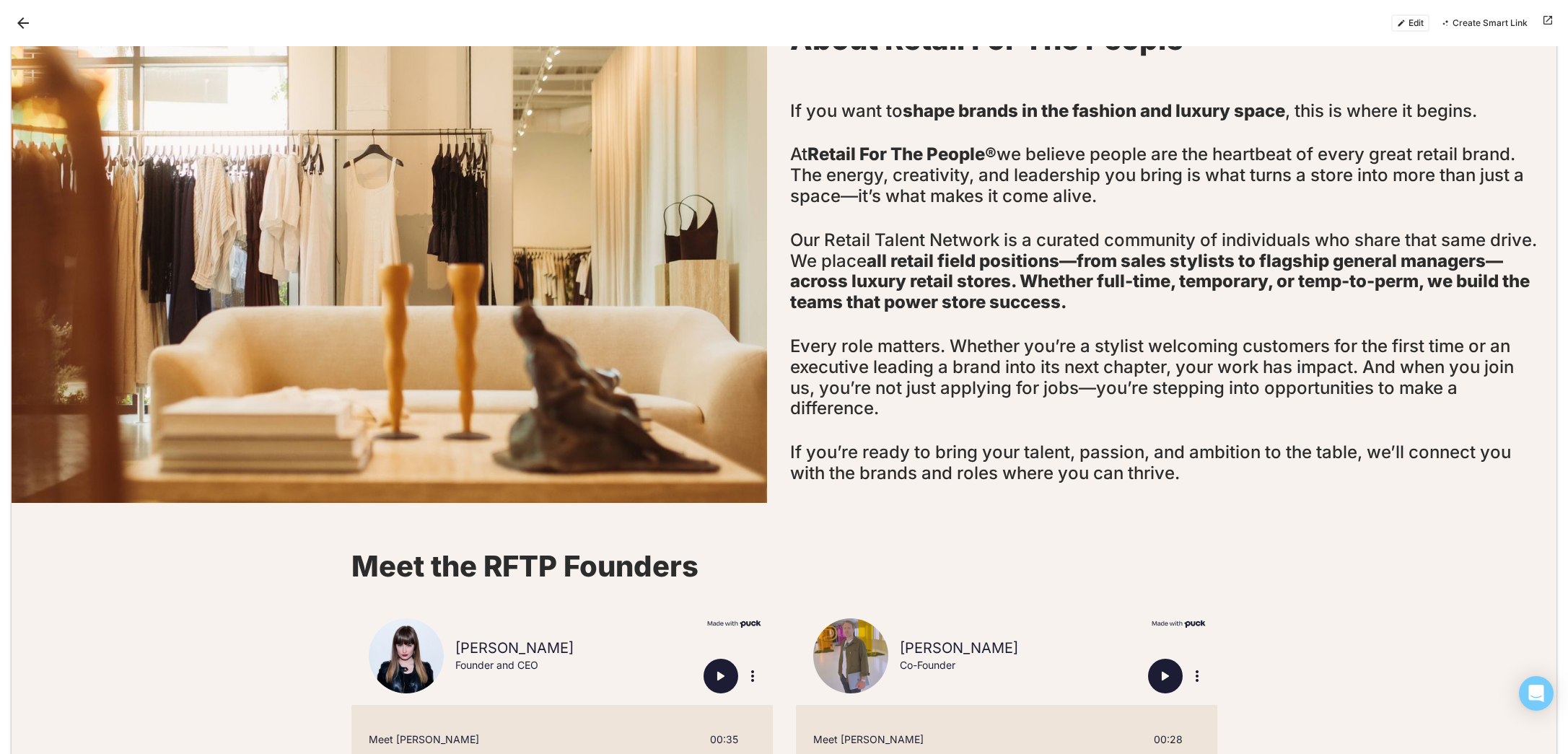
scroll to position [0, 0]
